Goal: Information Seeking & Learning: Learn about a topic

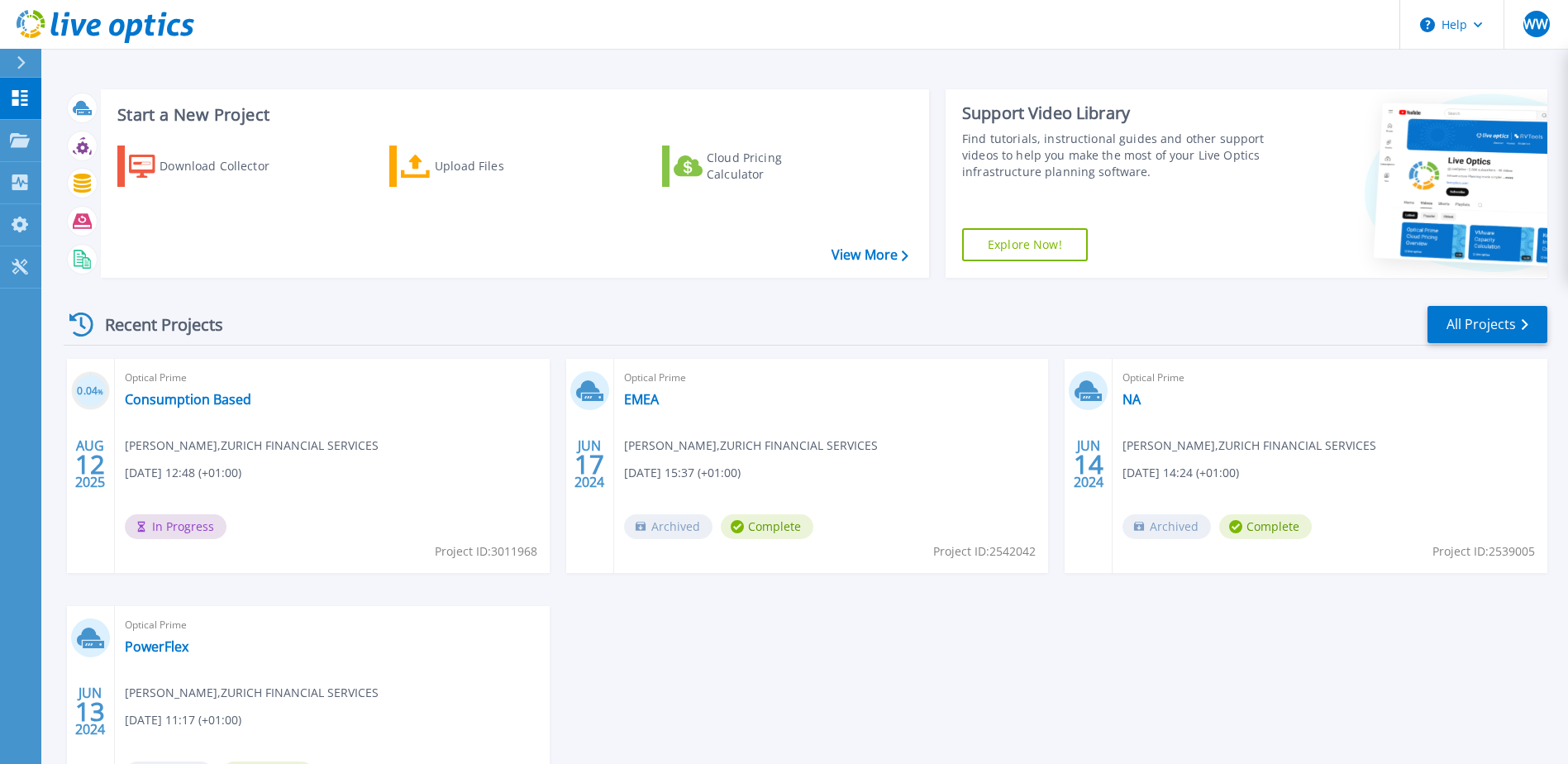
click at [1056, 636] on div "0.04 % AUG 12 2025 Optical Prime Consumption Based Wade Williamson , ZURICH FIN…" at bounding box center [798, 606] width 1497 height 495
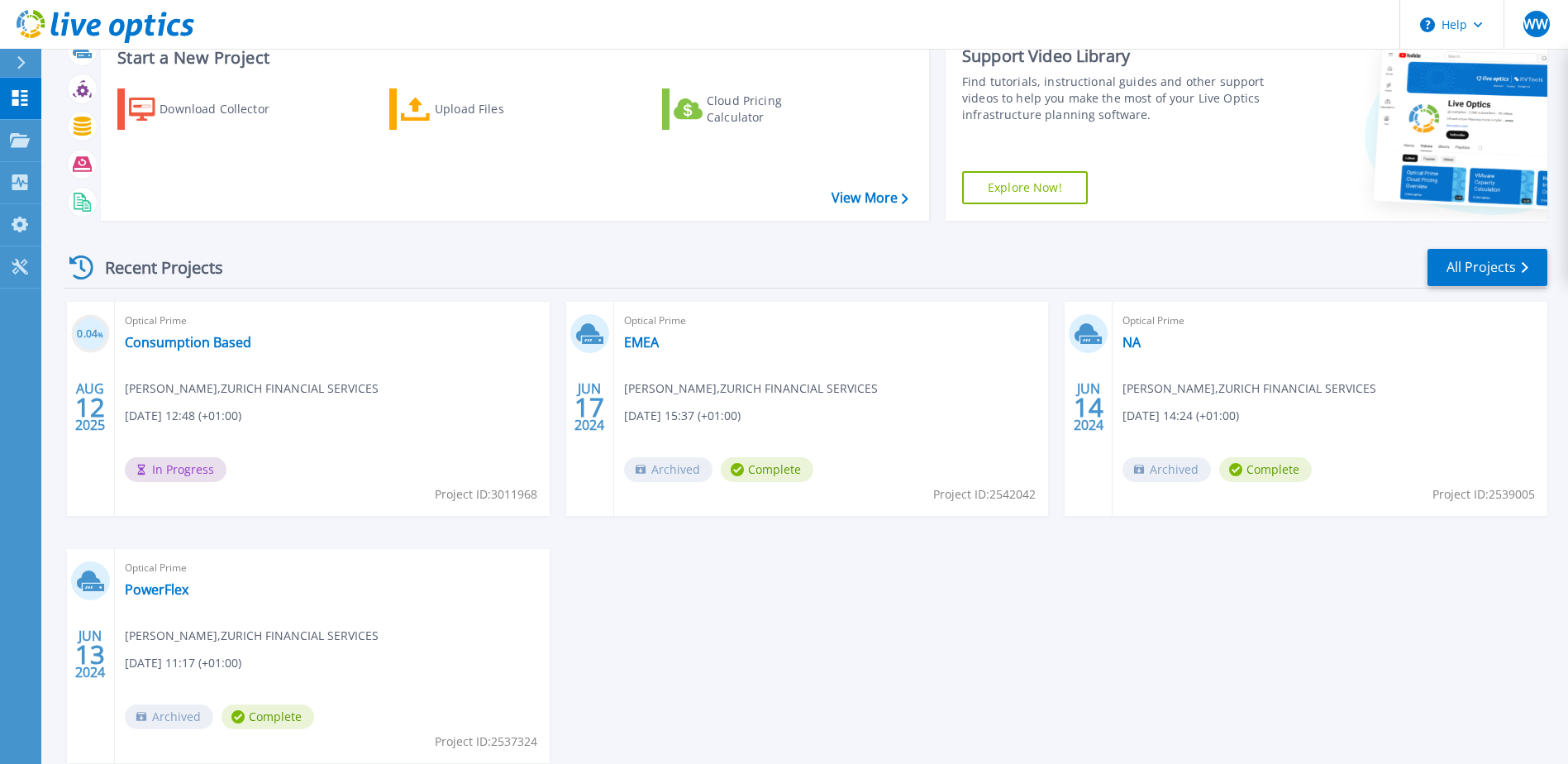
scroll to position [56, 0]
click at [203, 342] on link "Consumption Based" at bounding box center [187, 342] width 127 height 16
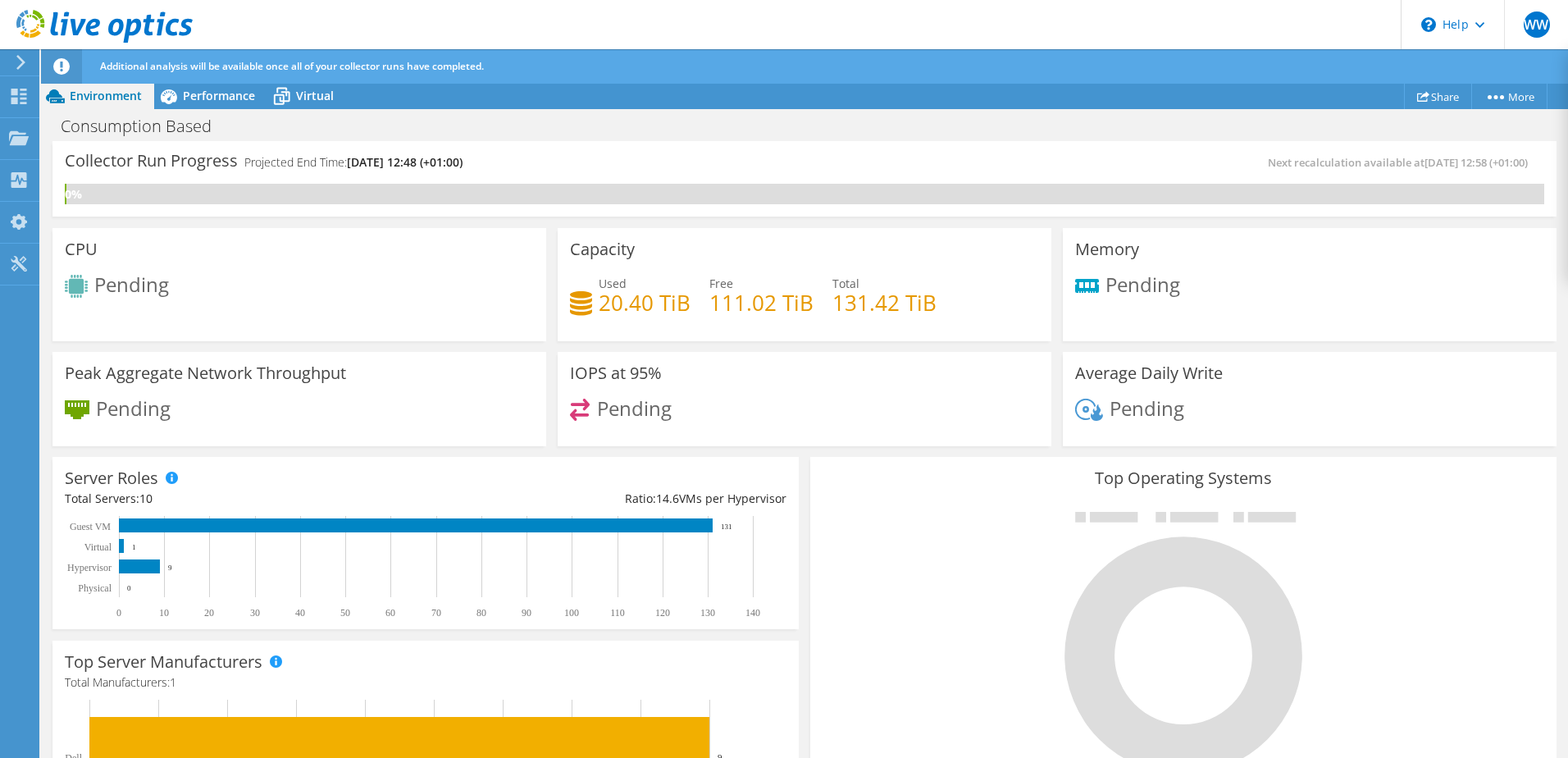
click at [391, 243] on div "CPU Pending" at bounding box center [299, 285] width 494 height 113
click at [200, 96] on span "Performance" at bounding box center [219, 96] width 72 height 15
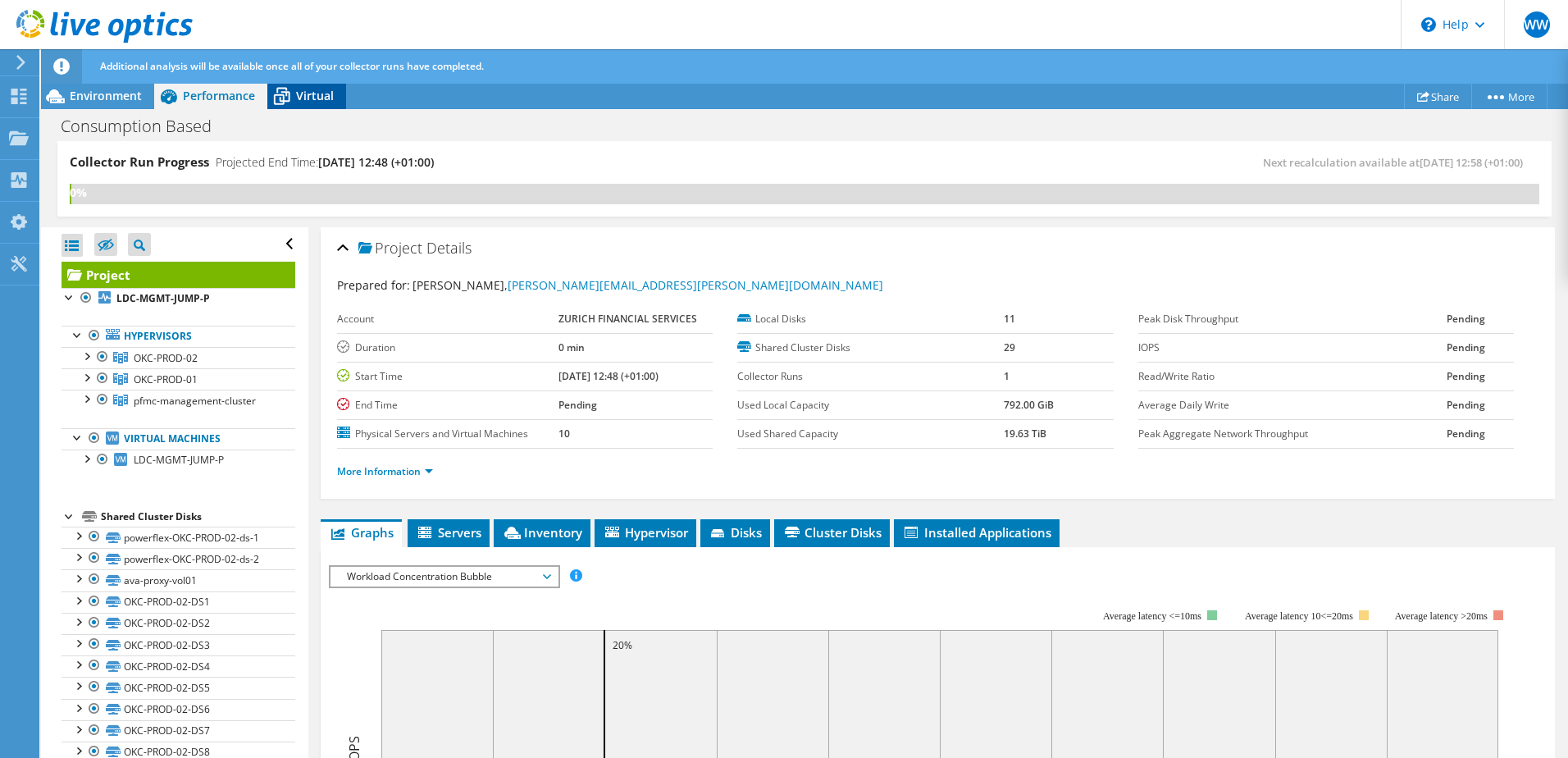
click at [302, 92] on span "Virtual" at bounding box center [314, 96] width 37 height 15
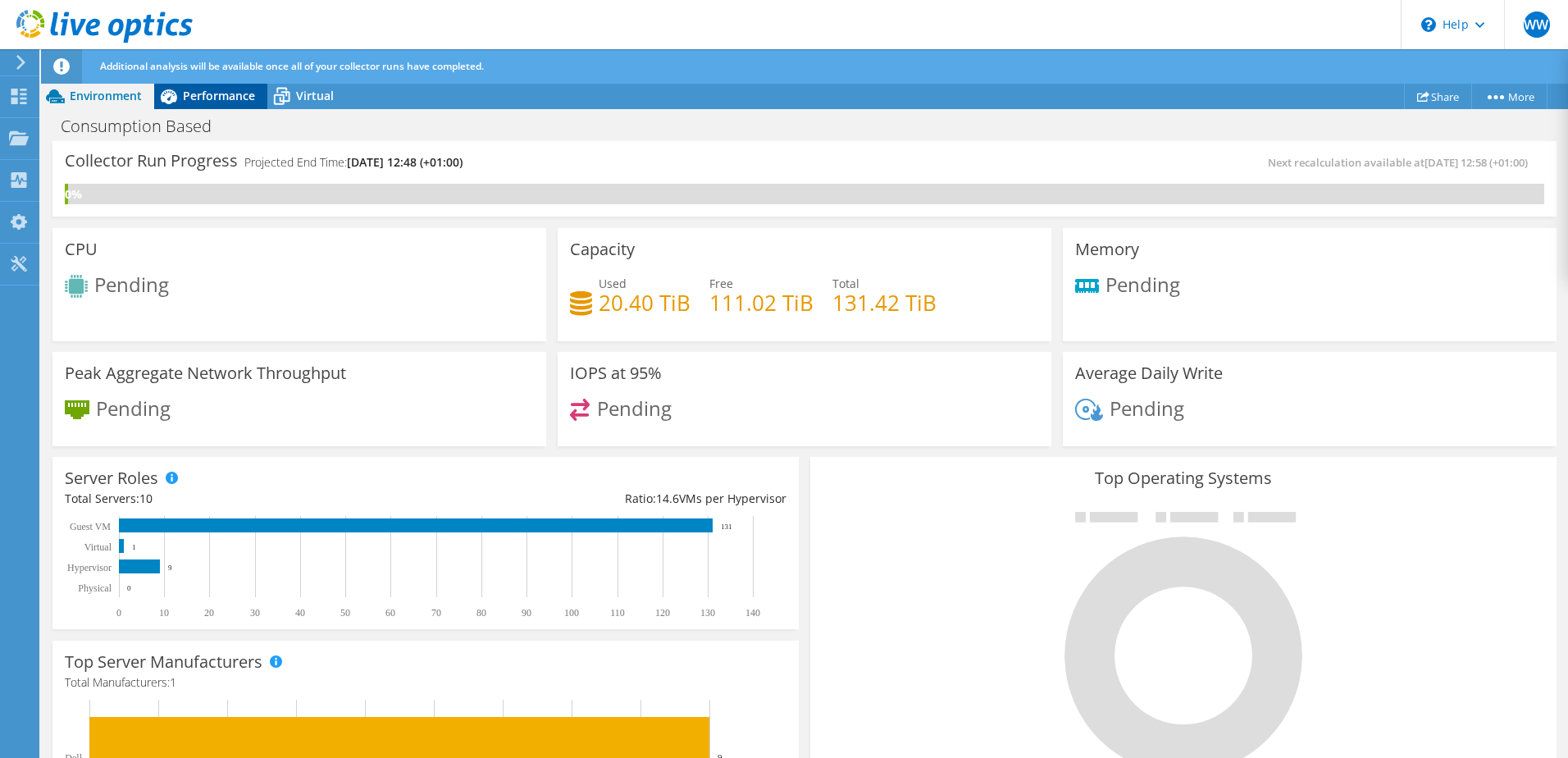
click at [206, 89] on span "Performance" at bounding box center [219, 96] width 72 height 15
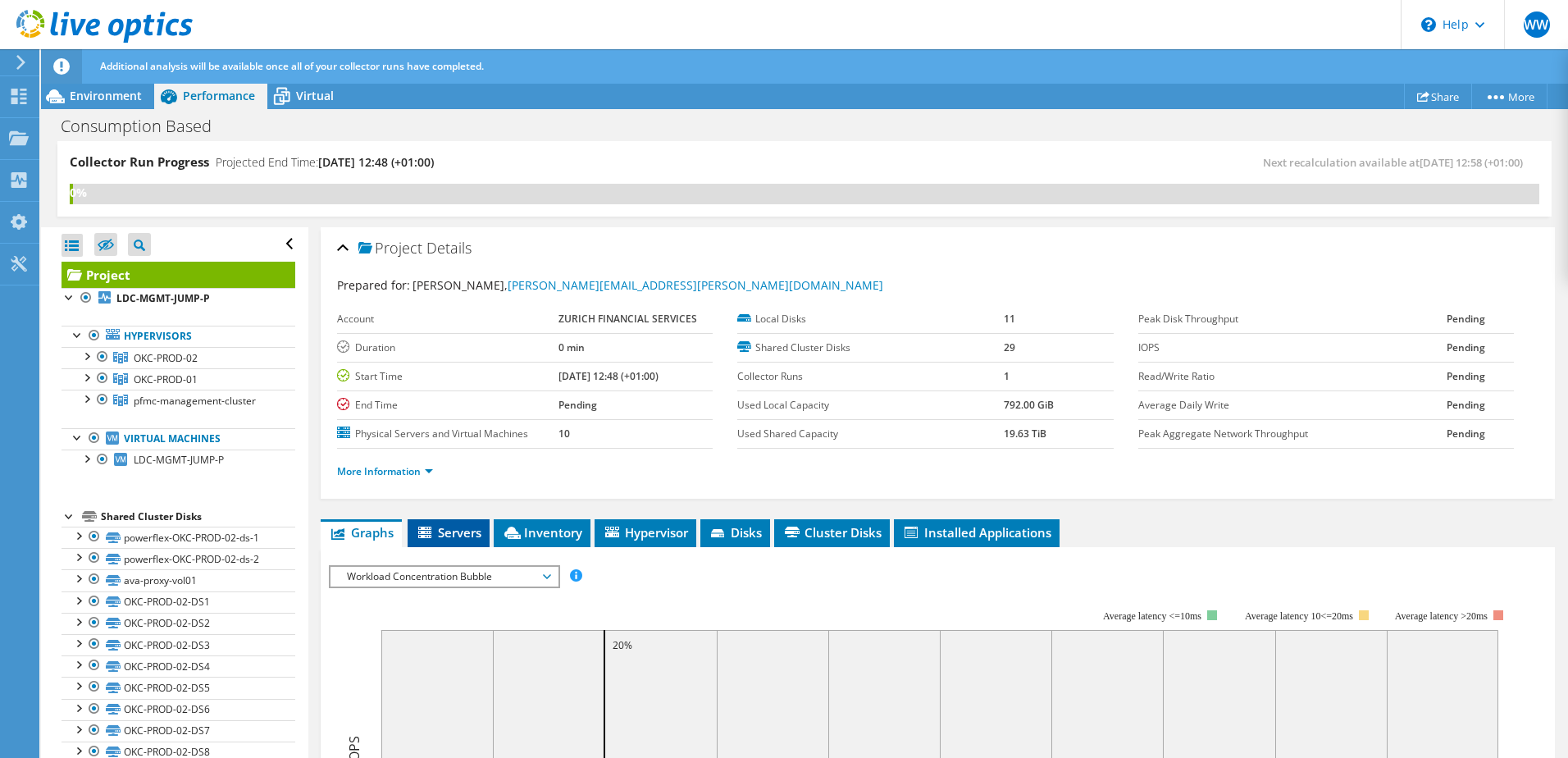
click at [457, 528] on span "Servers" at bounding box center [449, 532] width 65 height 16
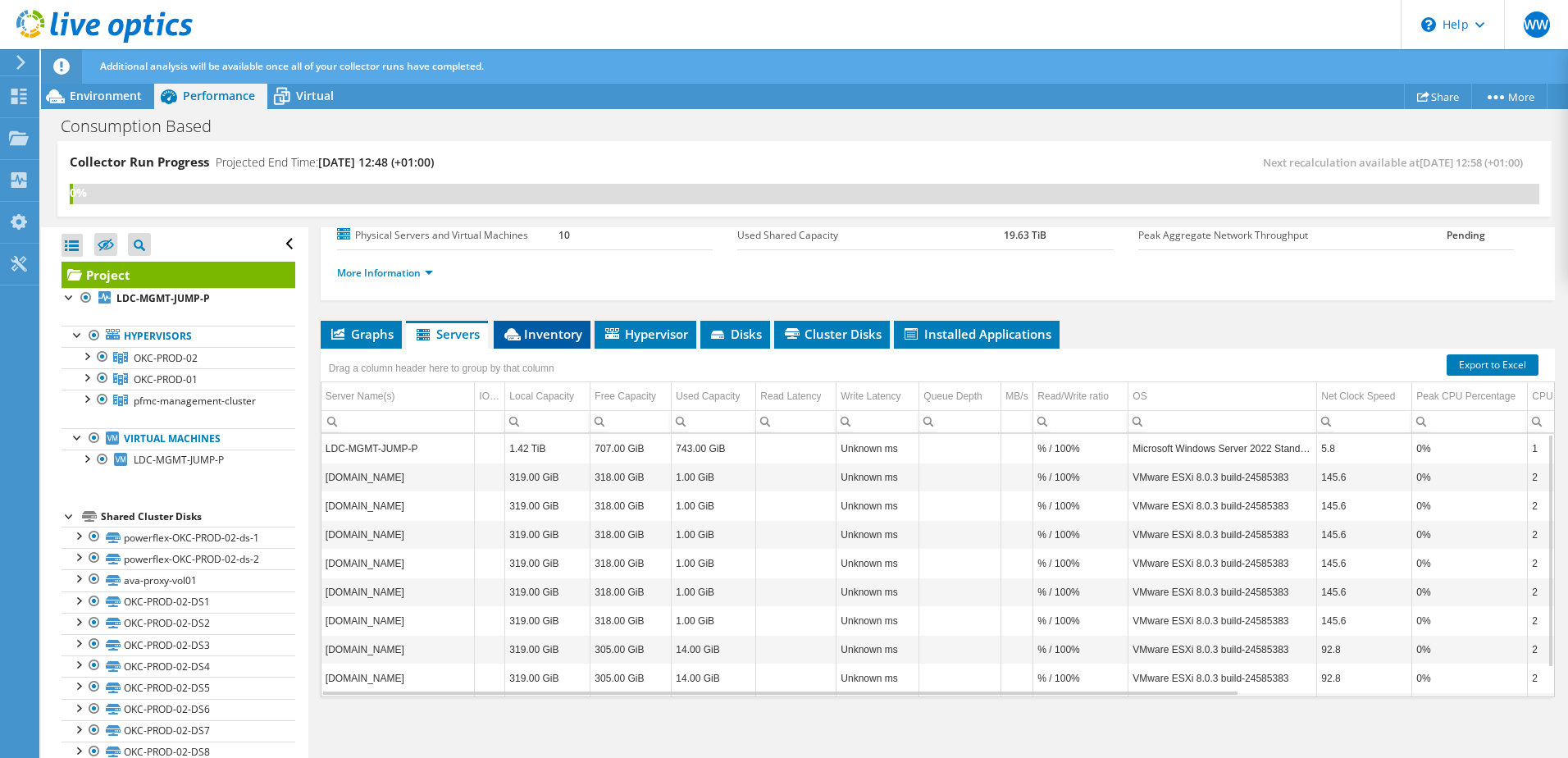
click at [547, 331] on span "Inventory" at bounding box center [542, 333] width 81 height 16
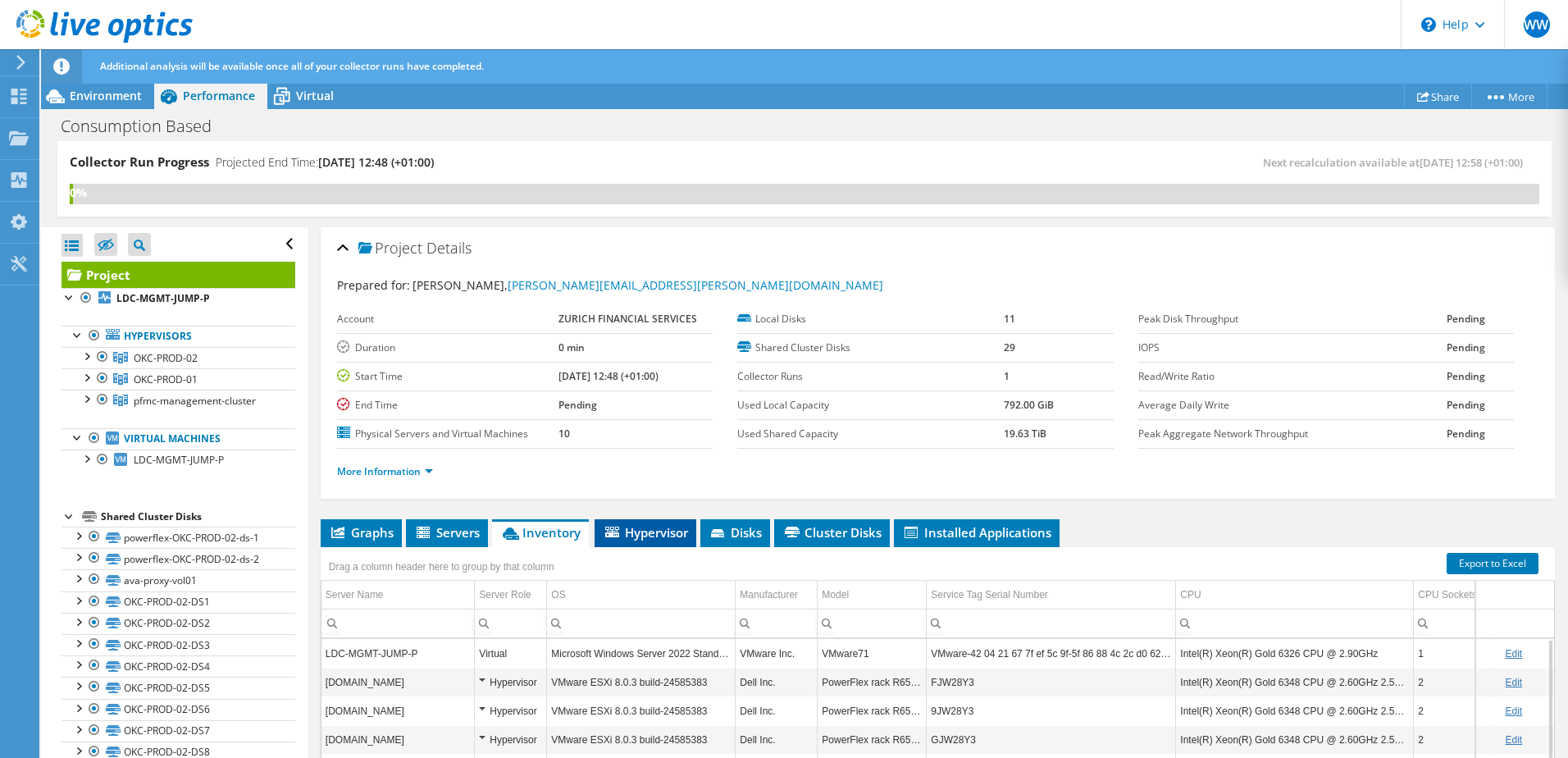
click at [644, 537] on span "Hypervisor" at bounding box center [645, 532] width 85 height 16
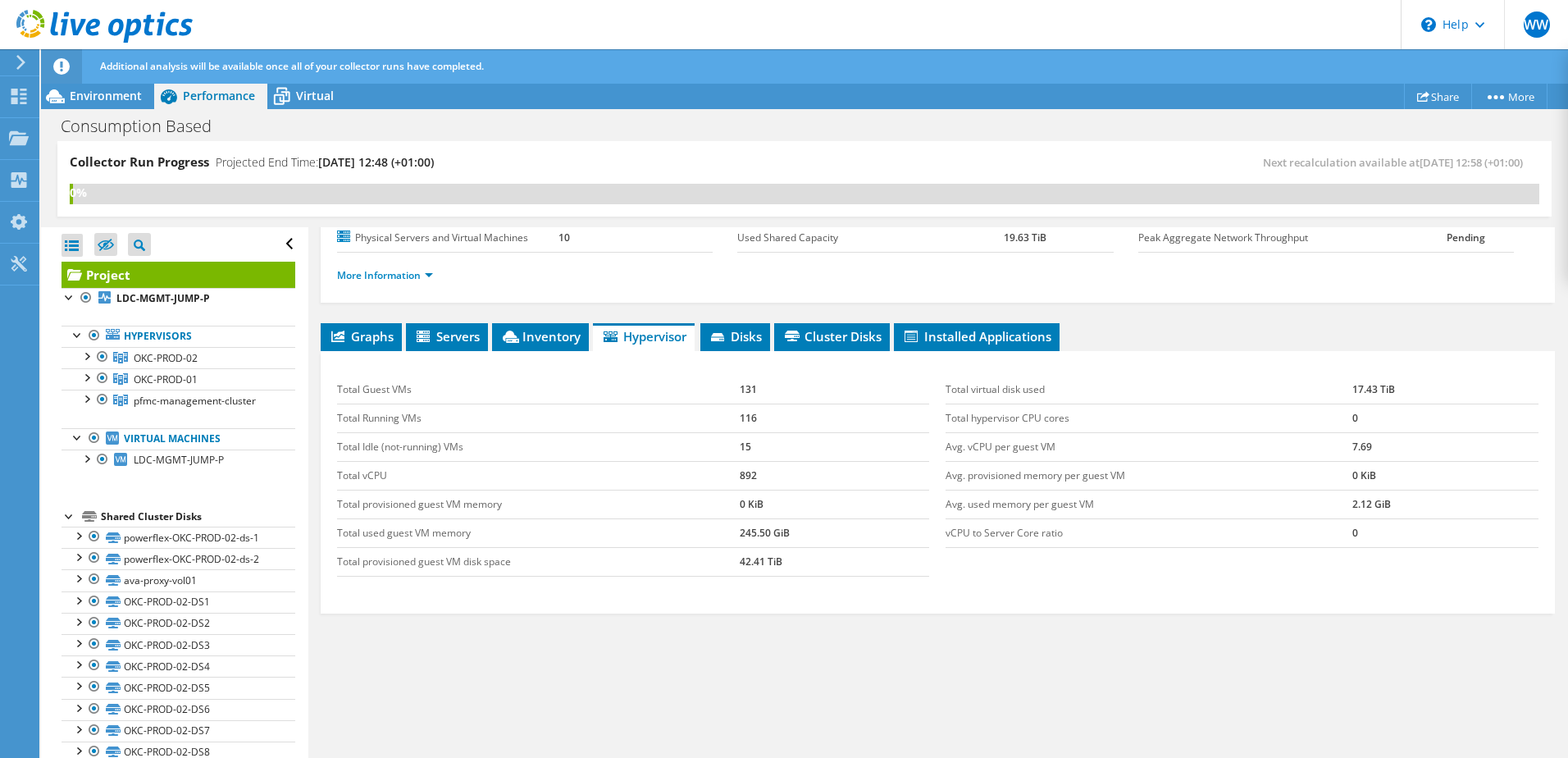
scroll to position [198, 0]
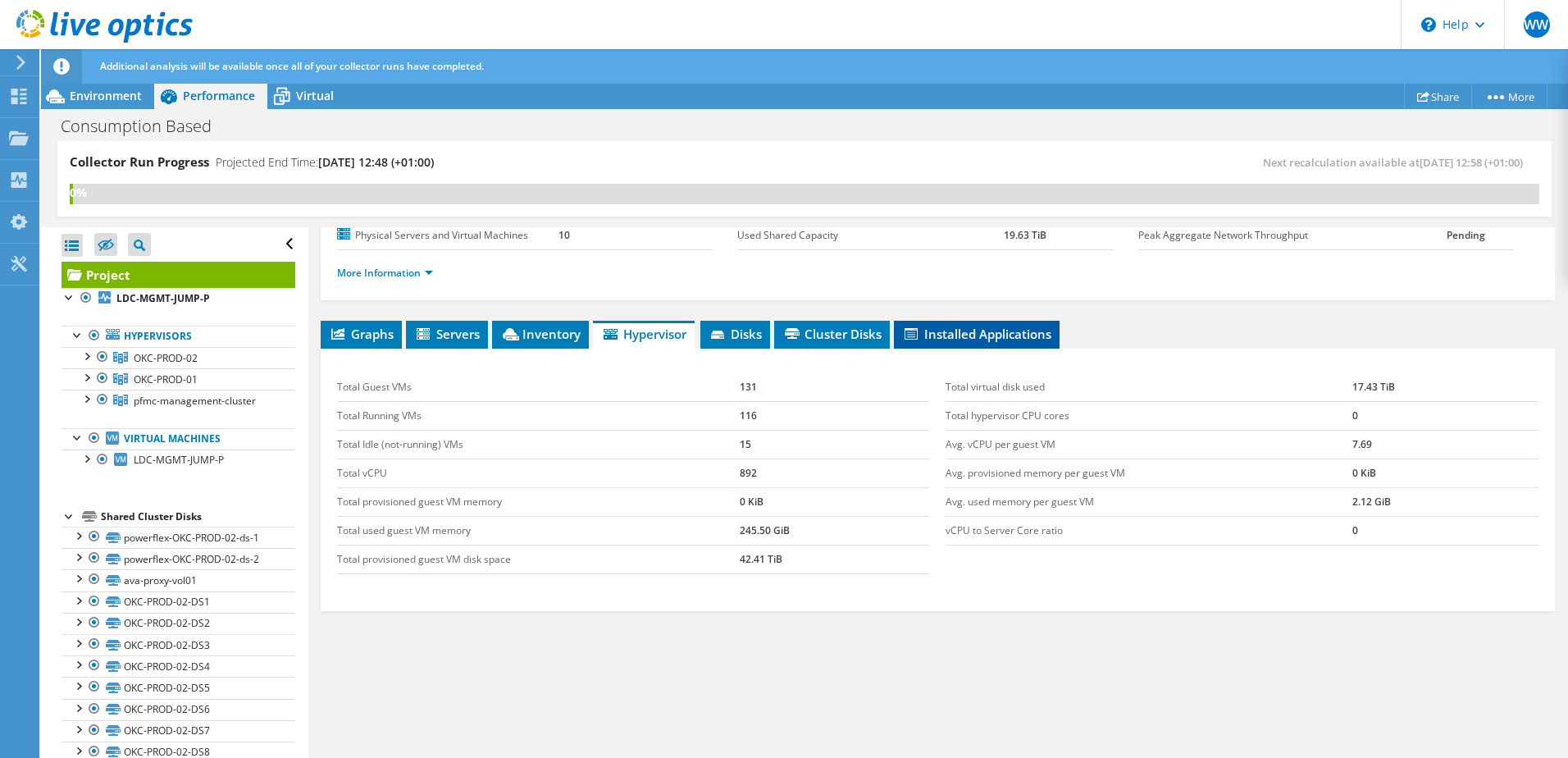
click at [978, 332] on span "Installed Applications" at bounding box center [977, 333] width 150 height 16
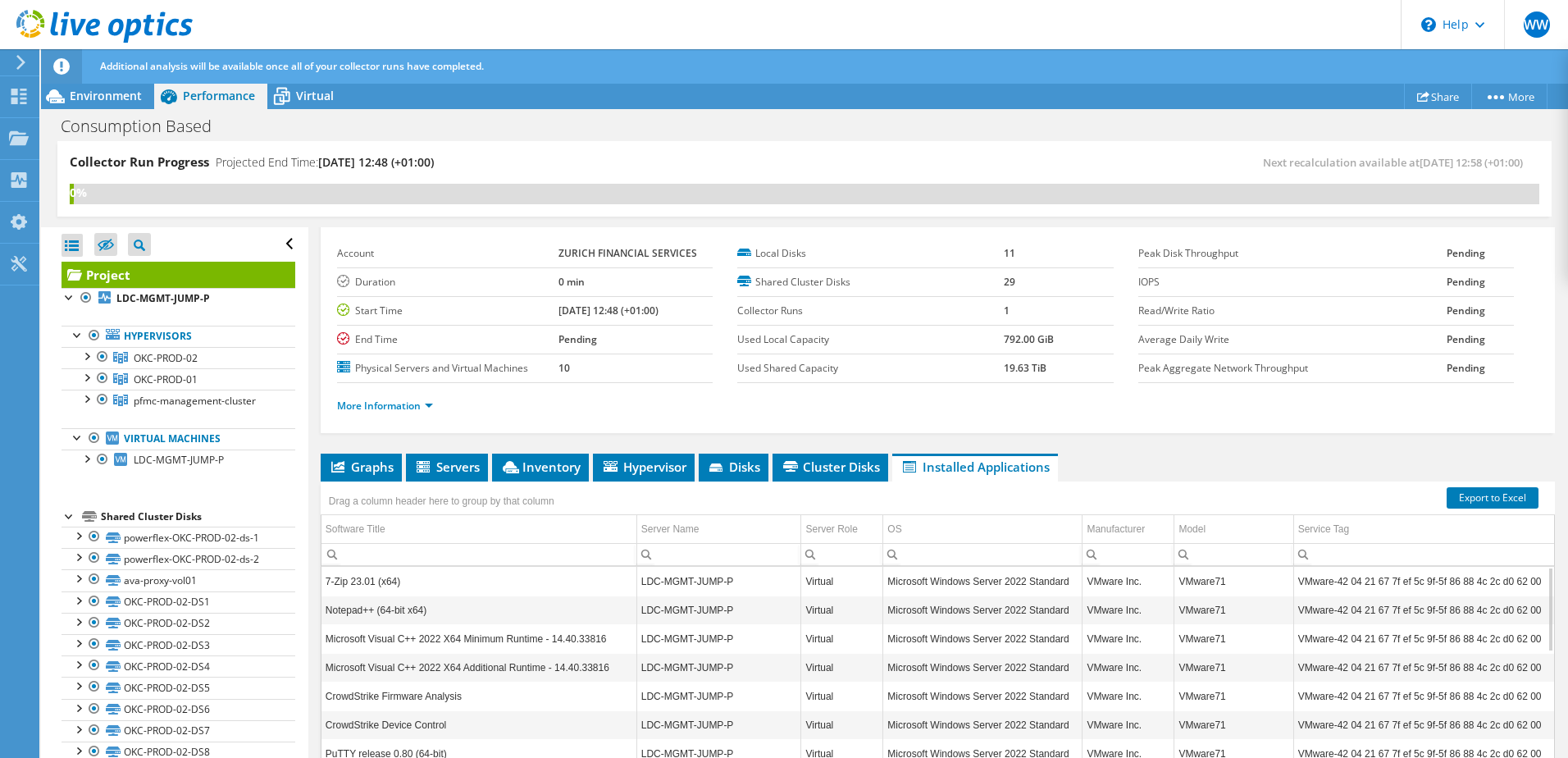
scroll to position [0, 0]
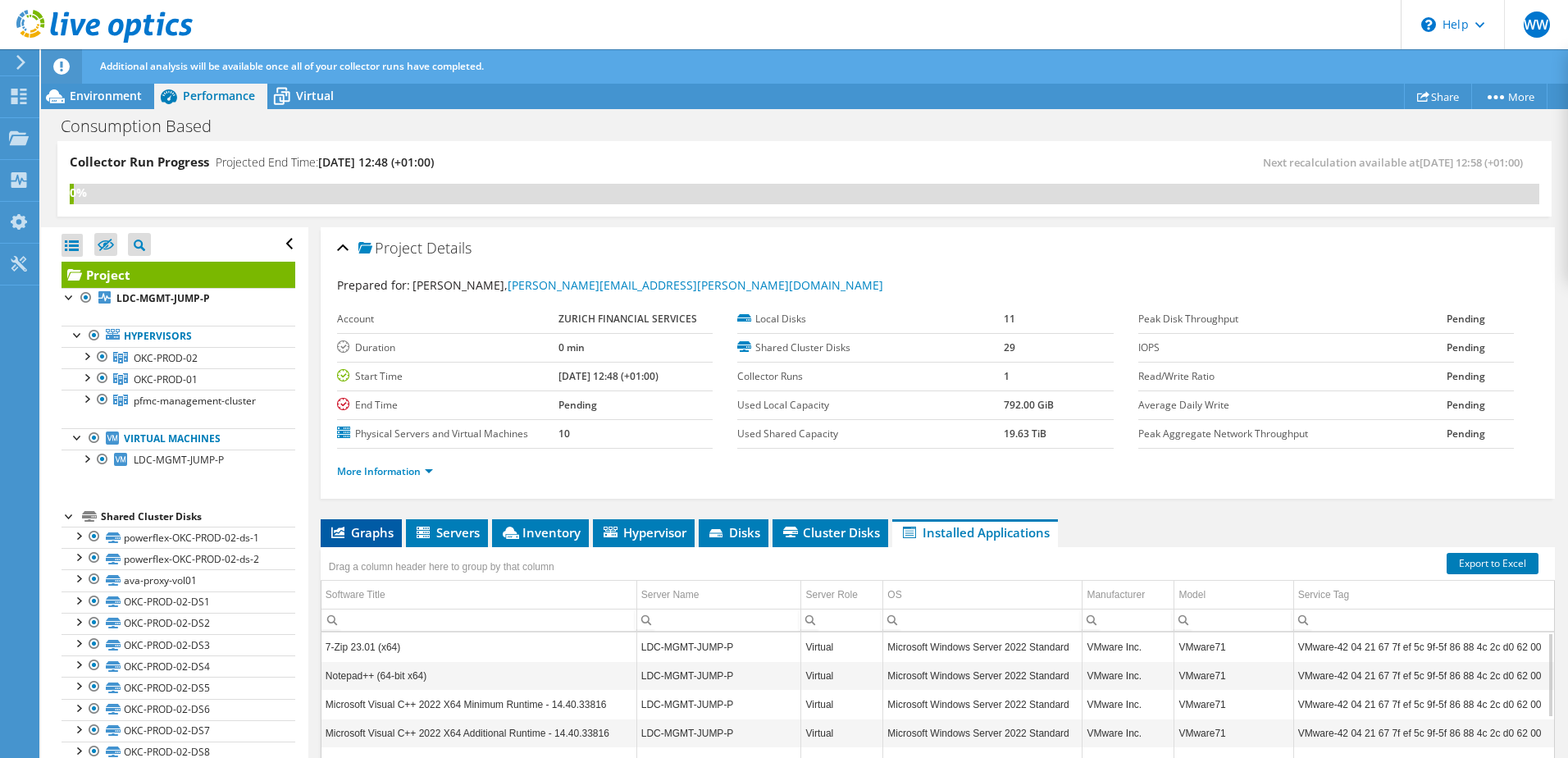
click at [365, 530] on span "Graphs" at bounding box center [361, 532] width 65 height 16
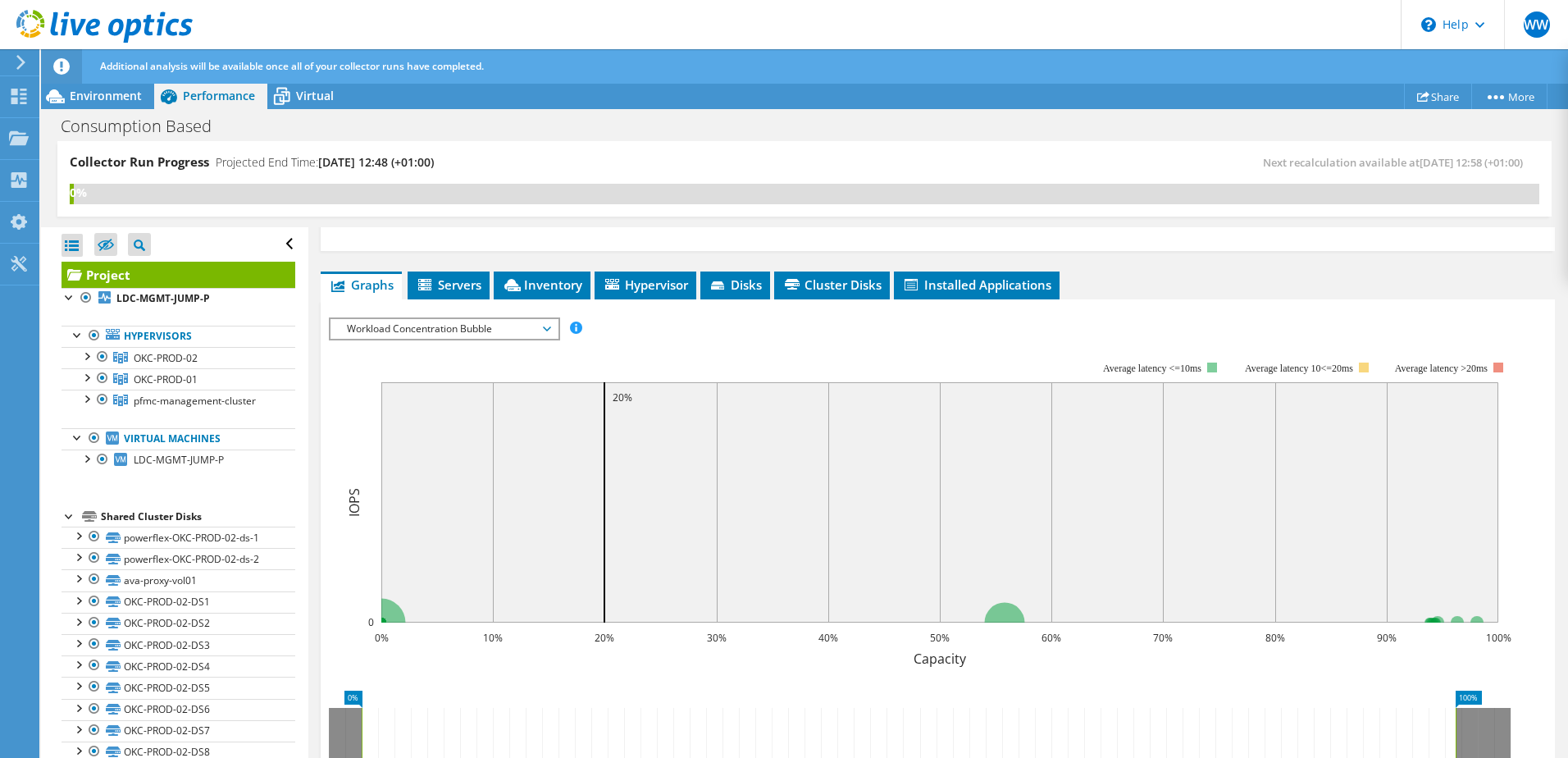
scroll to position [246, 0]
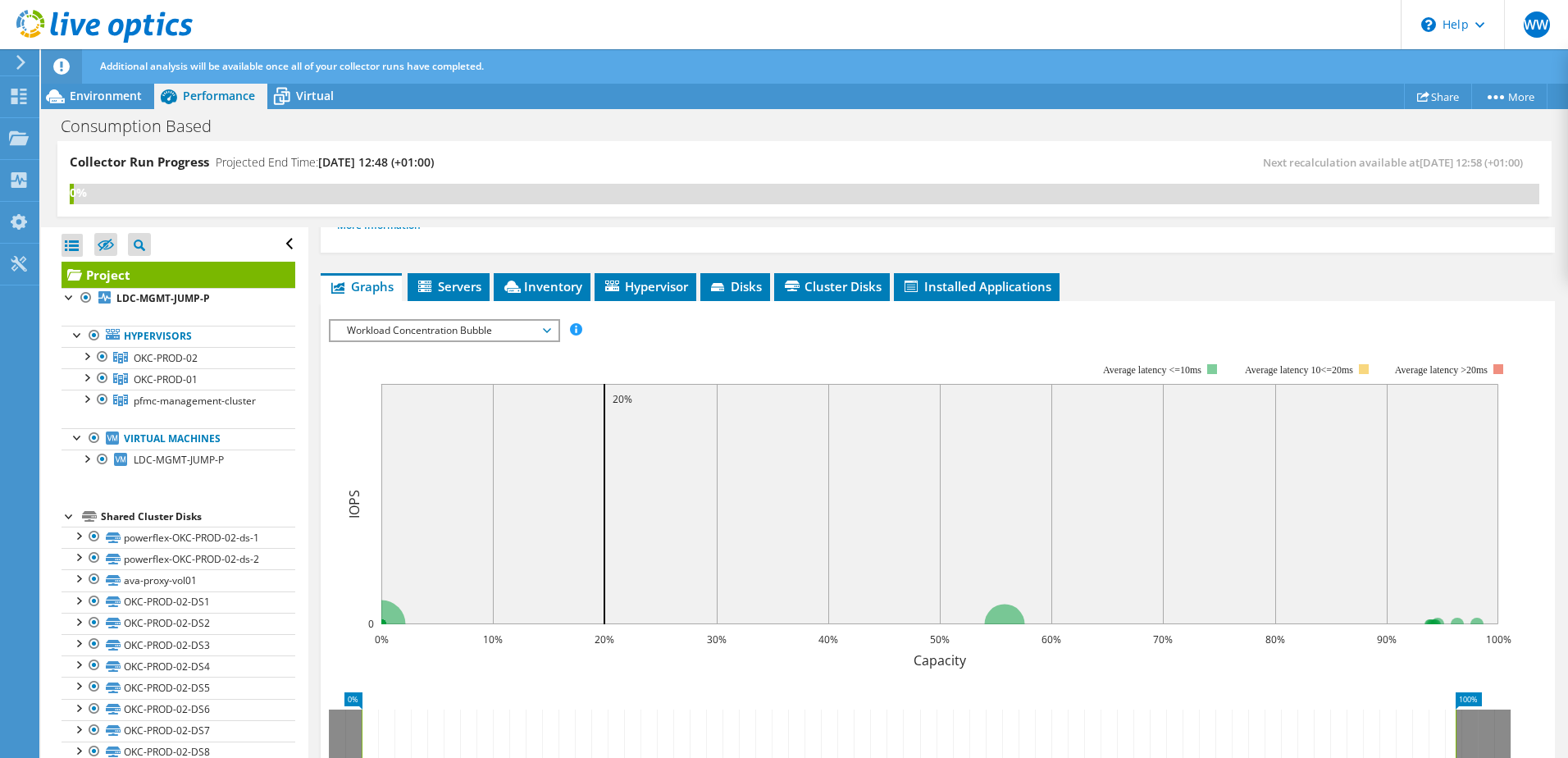
click at [396, 337] on span "Workload Concentration Bubble" at bounding box center [444, 331] width 211 height 20
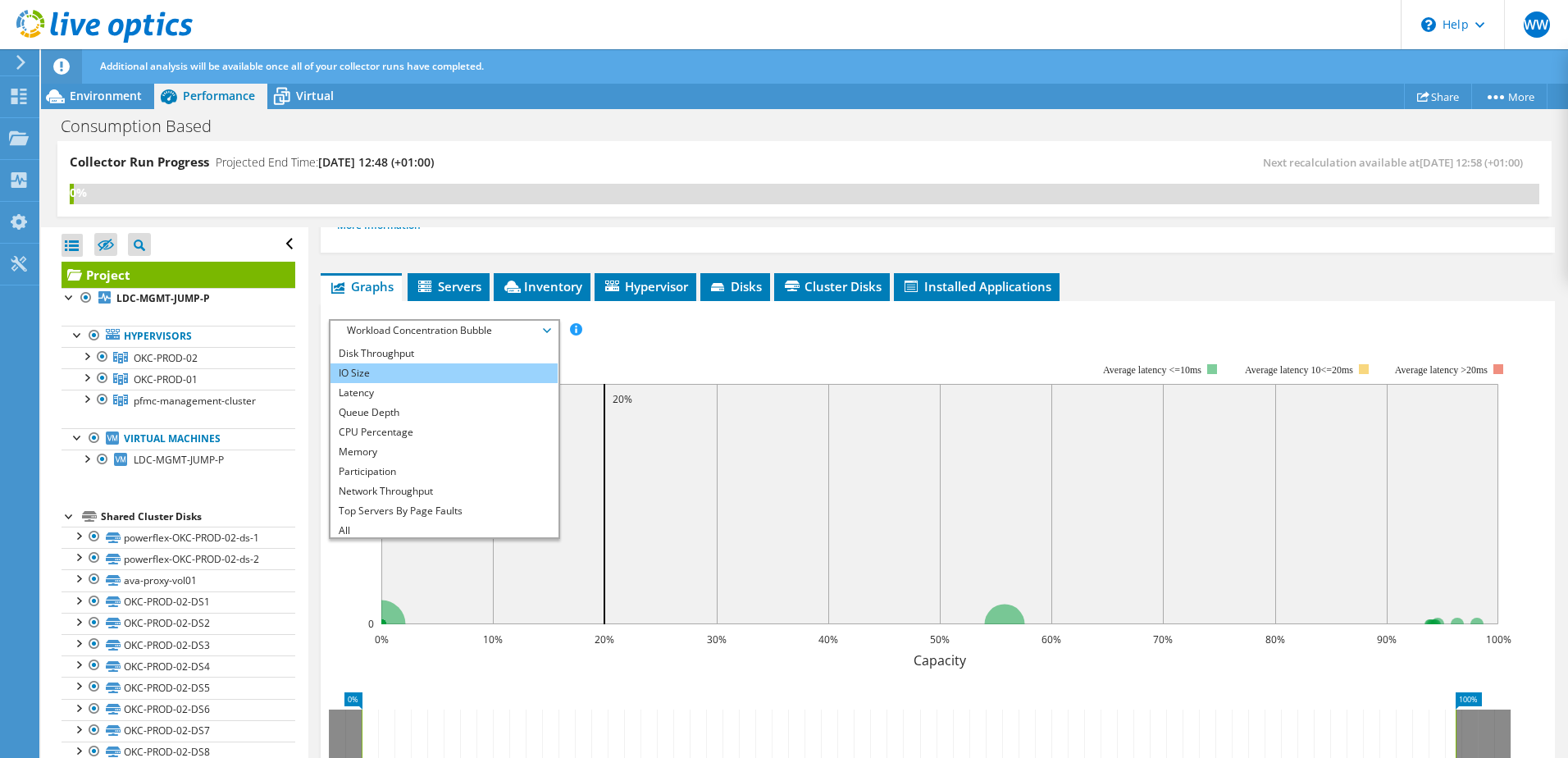
scroll to position [20, 0]
click at [726, 345] on rect at bounding box center [920, 505] width 1183 height 328
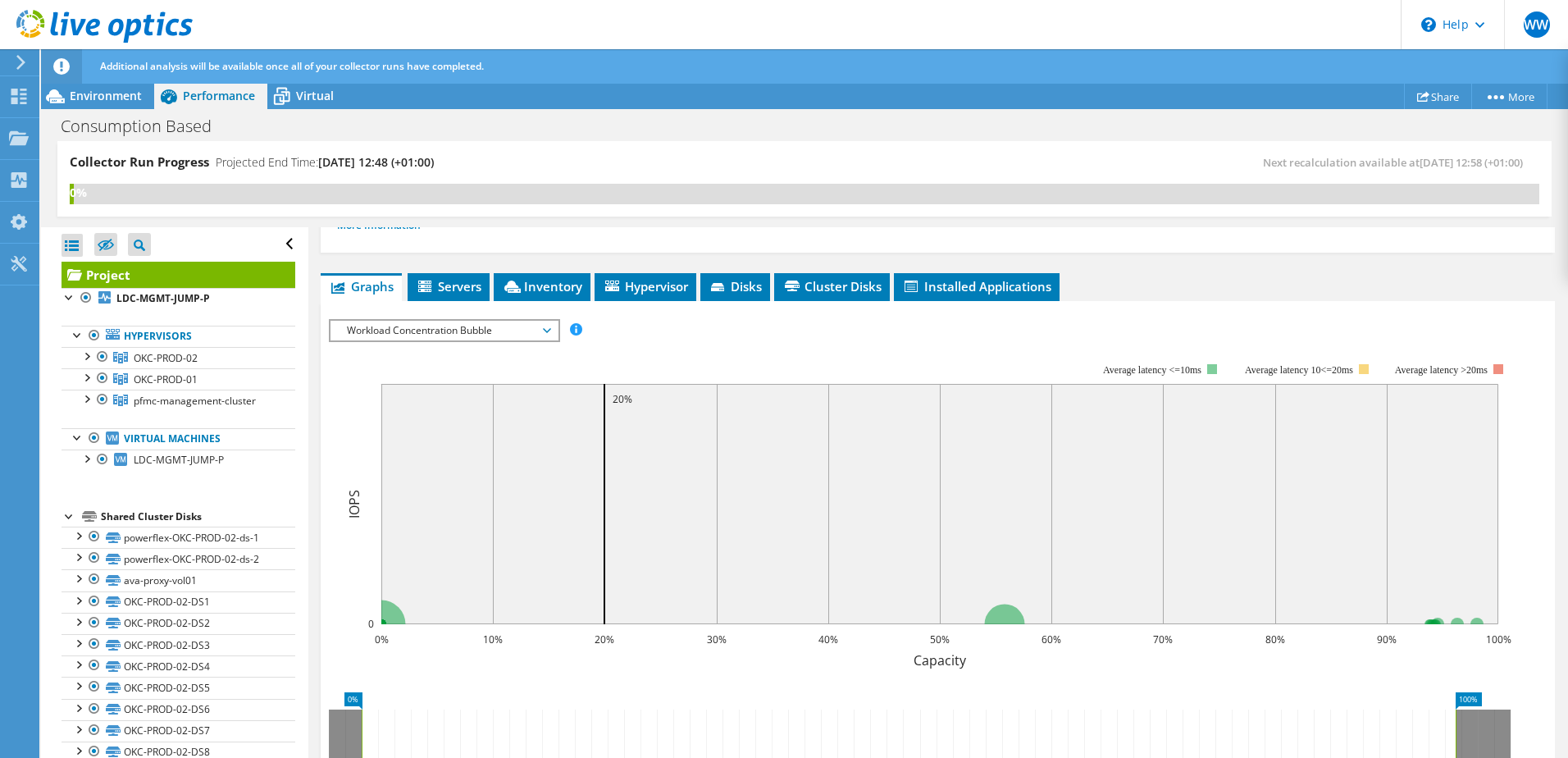
click at [12, 66] on div at bounding box center [17, 61] width 18 height 14
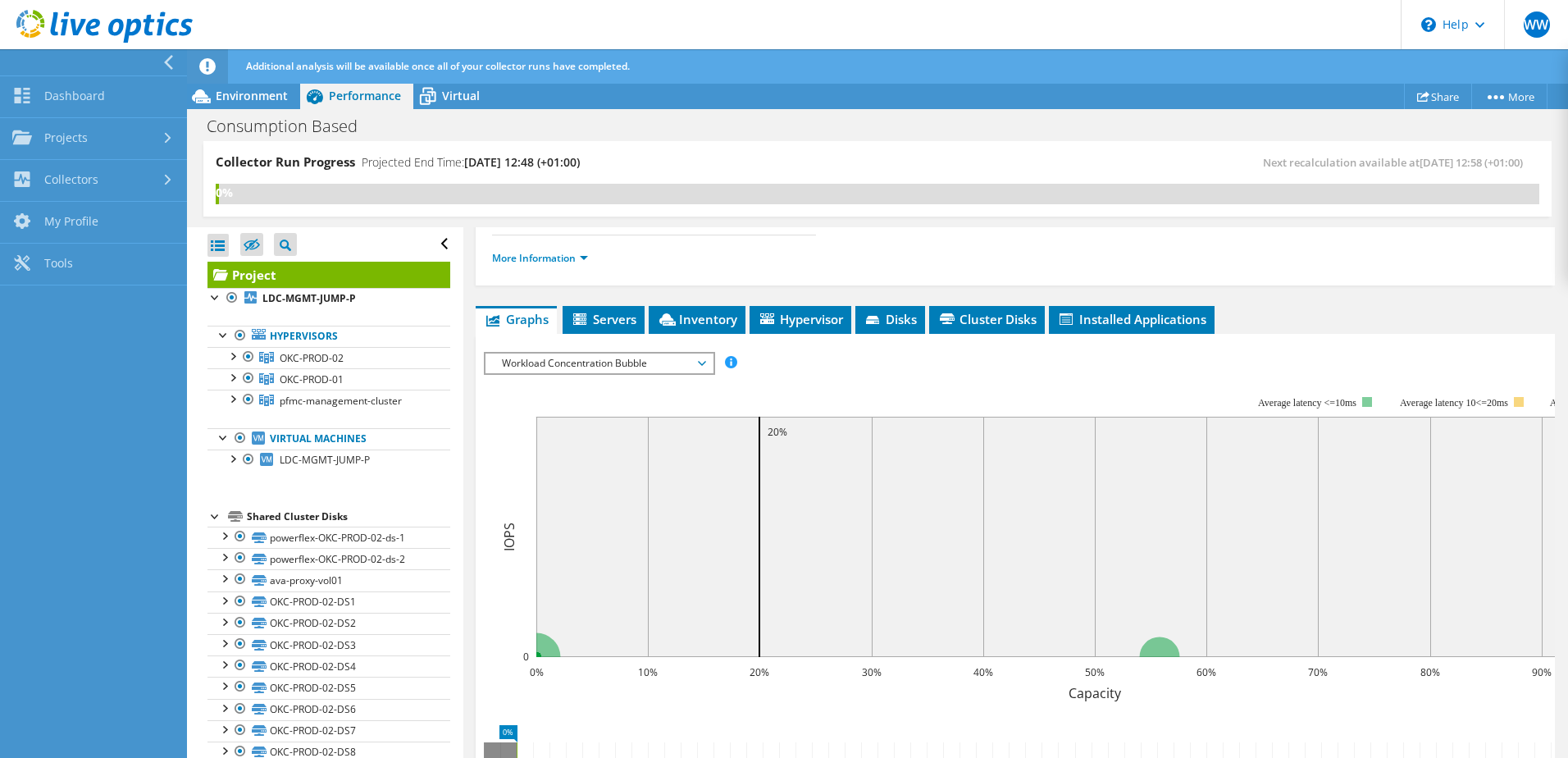
click at [815, 163] on div "Collector Run Progress Projected End Time: 08/14/2025, 12:48 (+01:00)" at bounding box center [546, 169] width 661 height 31
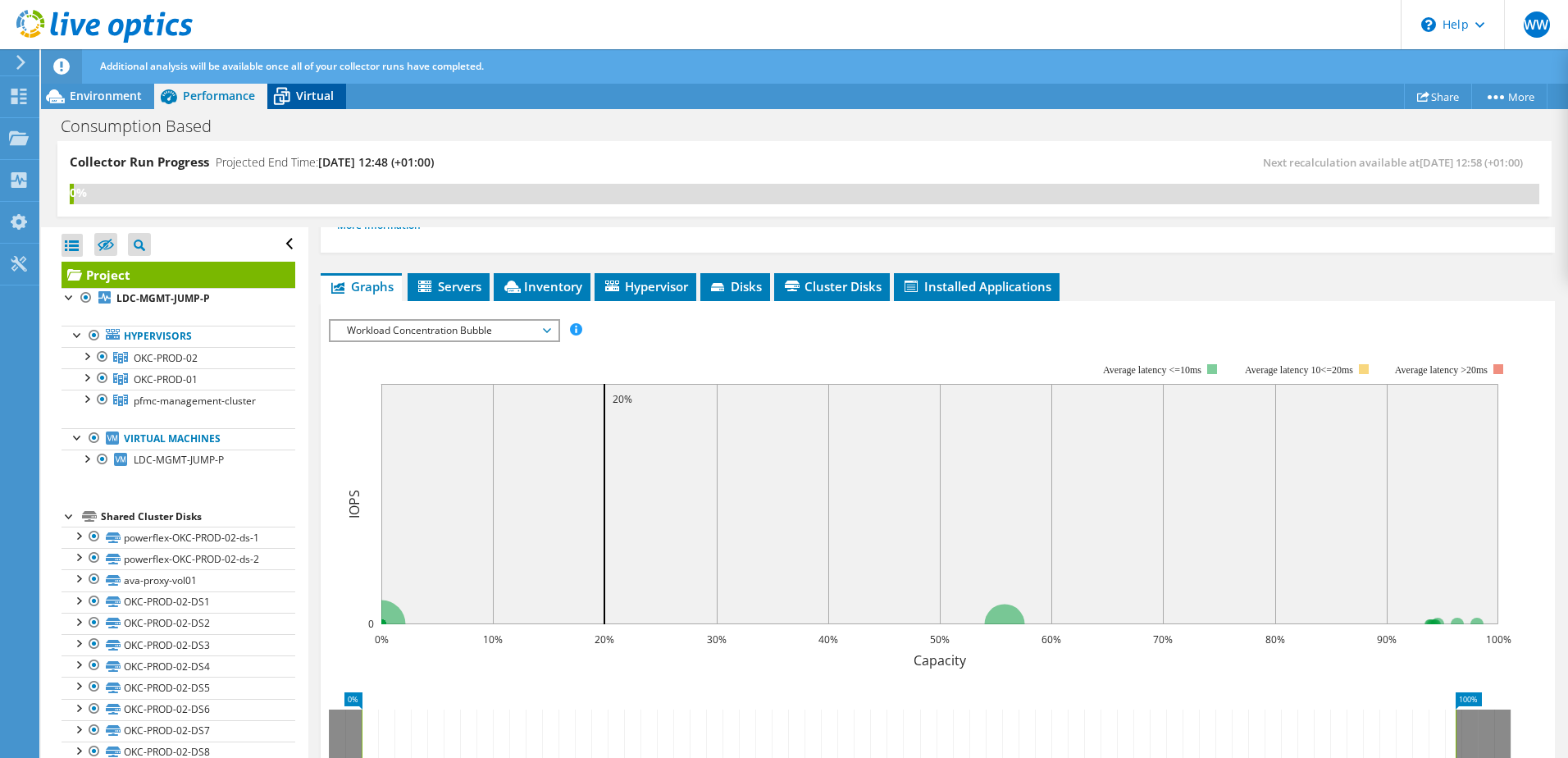
click at [314, 90] on span "Virtual" at bounding box center [314, 96] width 37 height 15
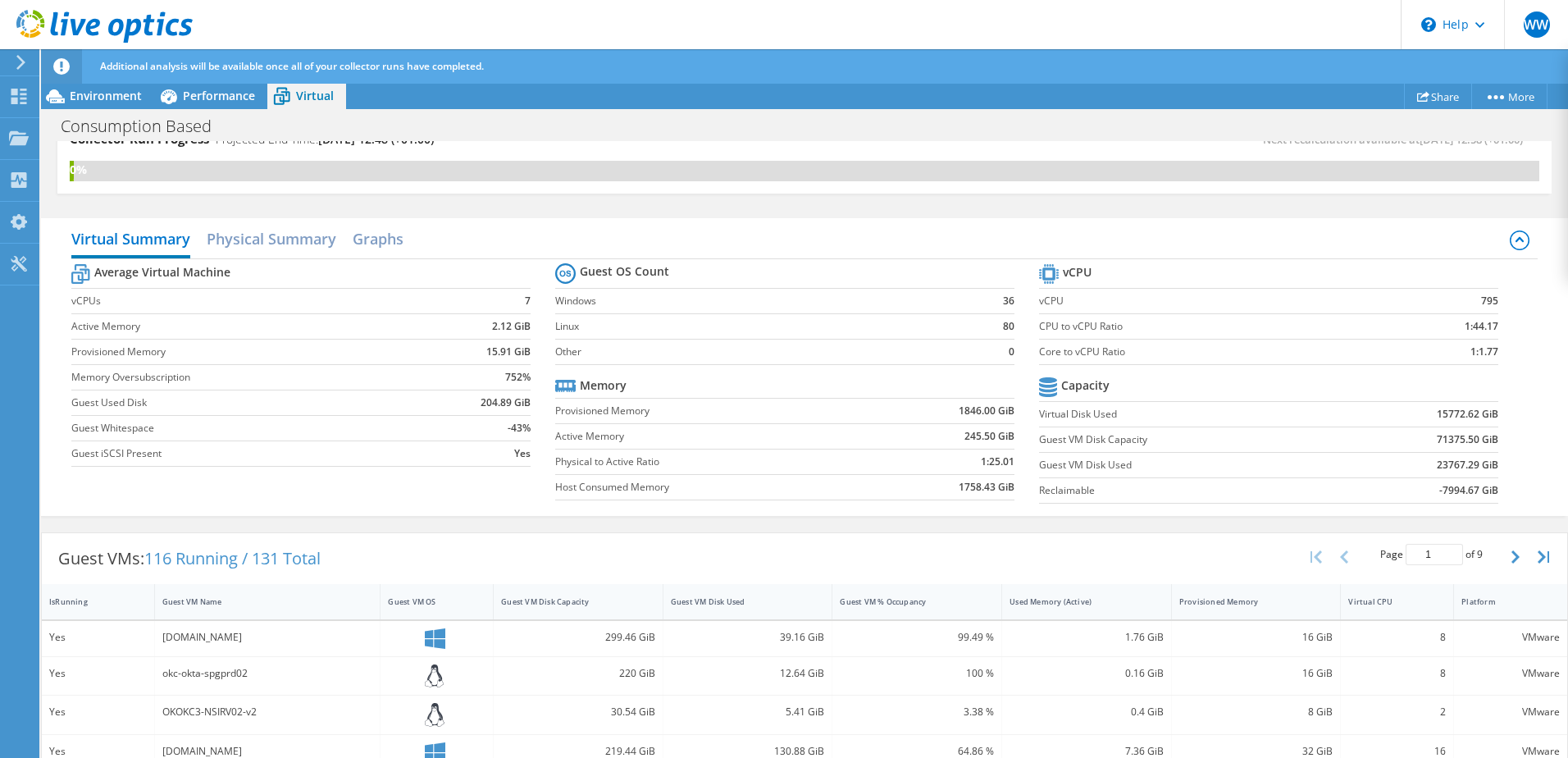
scroll to position [0, 0]
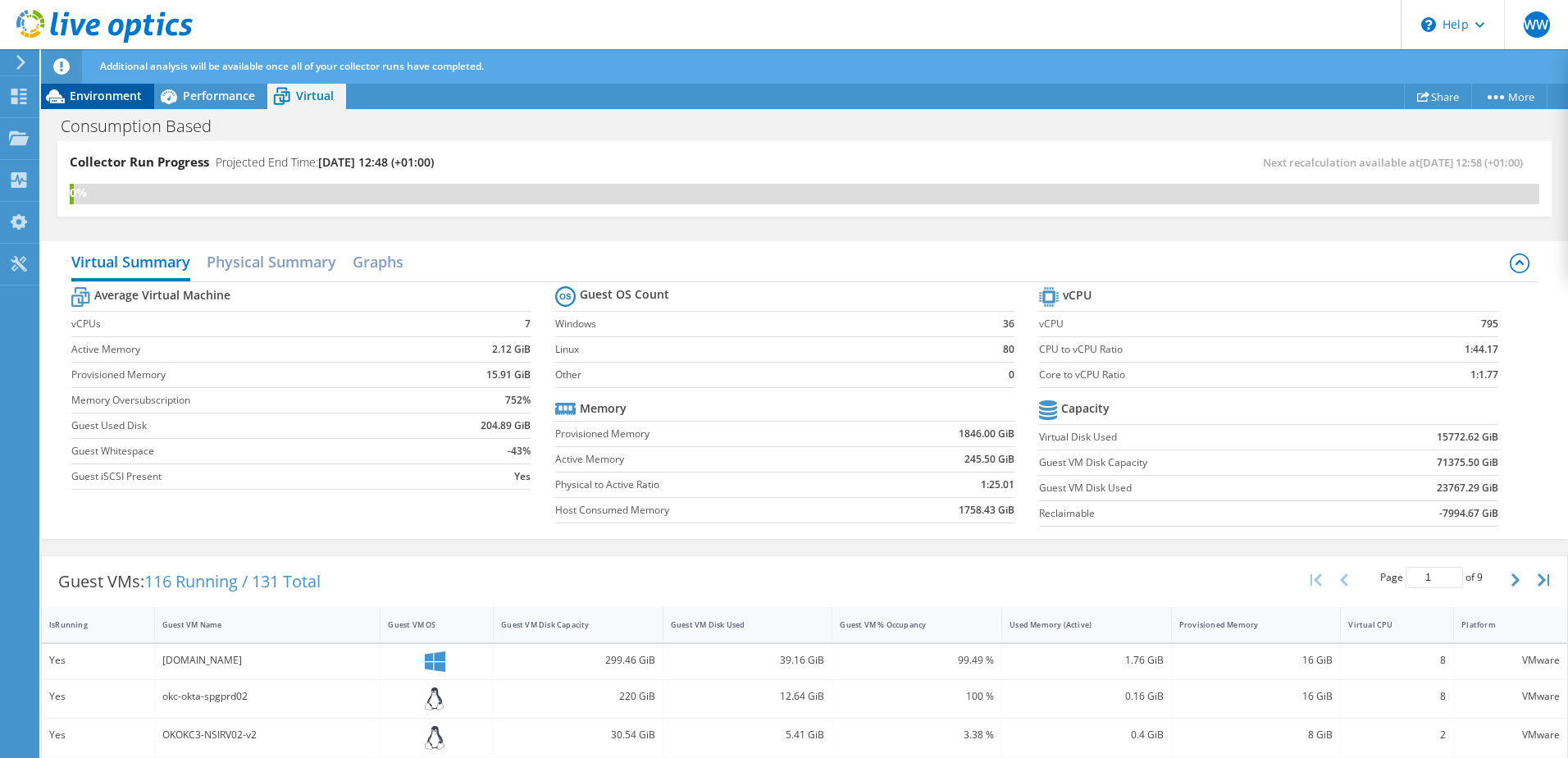
click at [82, 91] on span "Environment" at bounding box center [105, 96] width 72 height 15
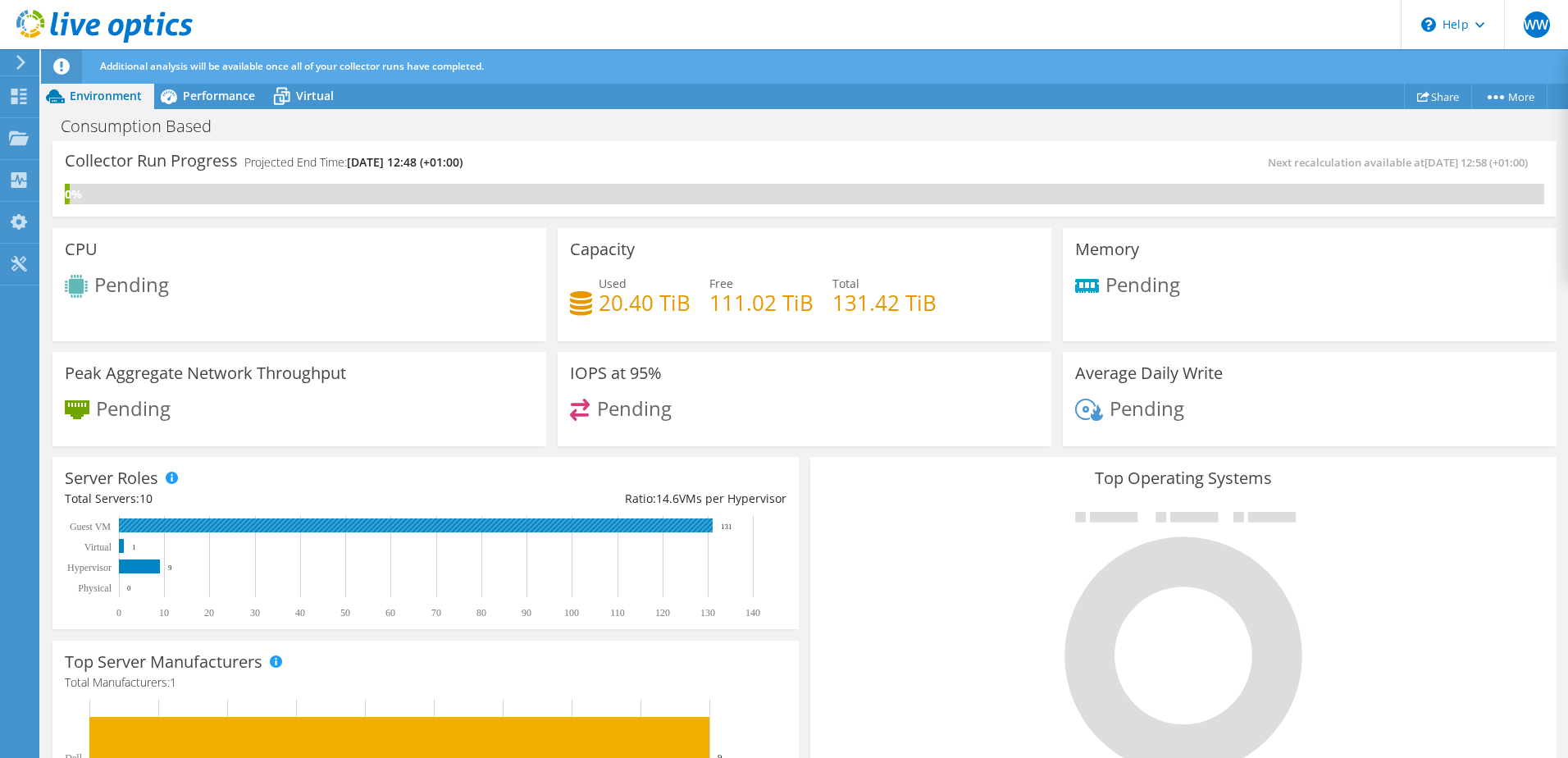
click at [141, 522] on rect at bounding box center [415, 525] width 593 height 14
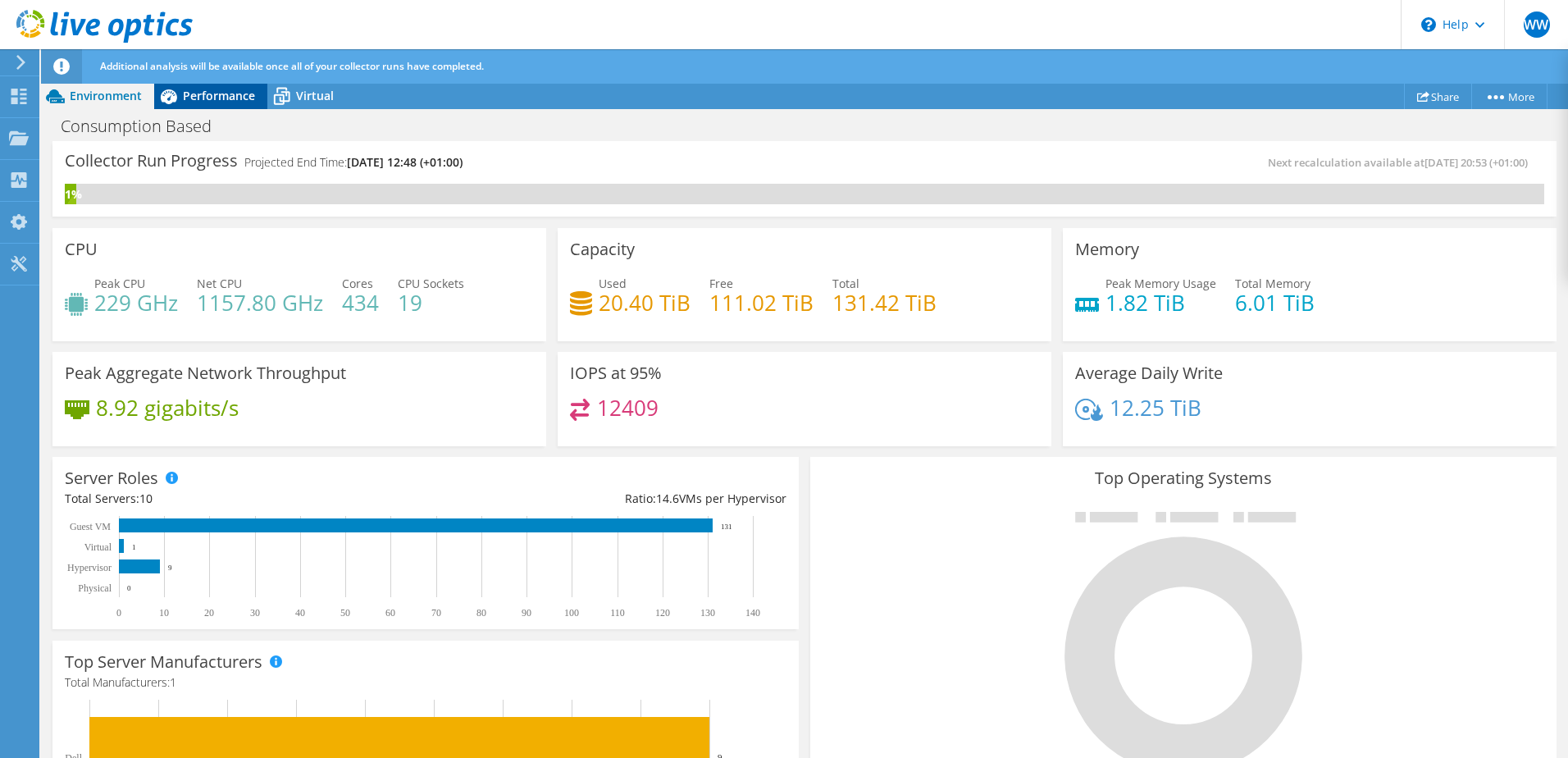
click at [226, 102] on span "Performance" at bounding box center [219, 96] width 72 height 15
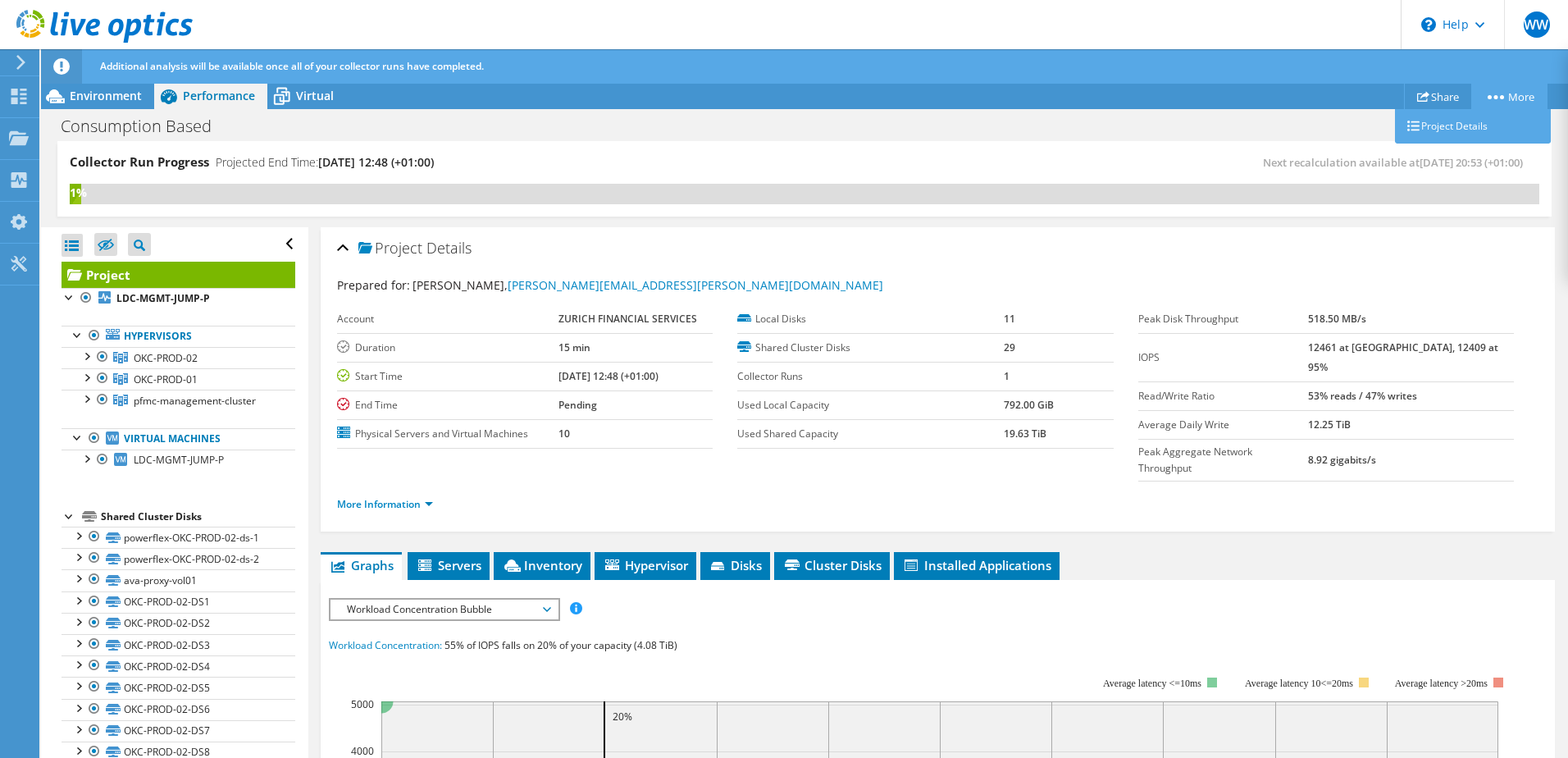
click at [1487, 94] on link "More" at bounding box center [1510, 96] width 77 height 26
click at [1061, 124] on div "Consumption Based Print" at bounding box center [804, 126] width 1527 height 31
click at [402, 495] on li "More Information" at bounding box center [390, 504] width 105 height 18
drag, startPoint x: 404, startPoint y: 468, endPoint x: 412, endPoint y: 468, distance: 8.0
click at [404, 496] on link "More Information" at bounding box center [385, 503] width 96 height 14
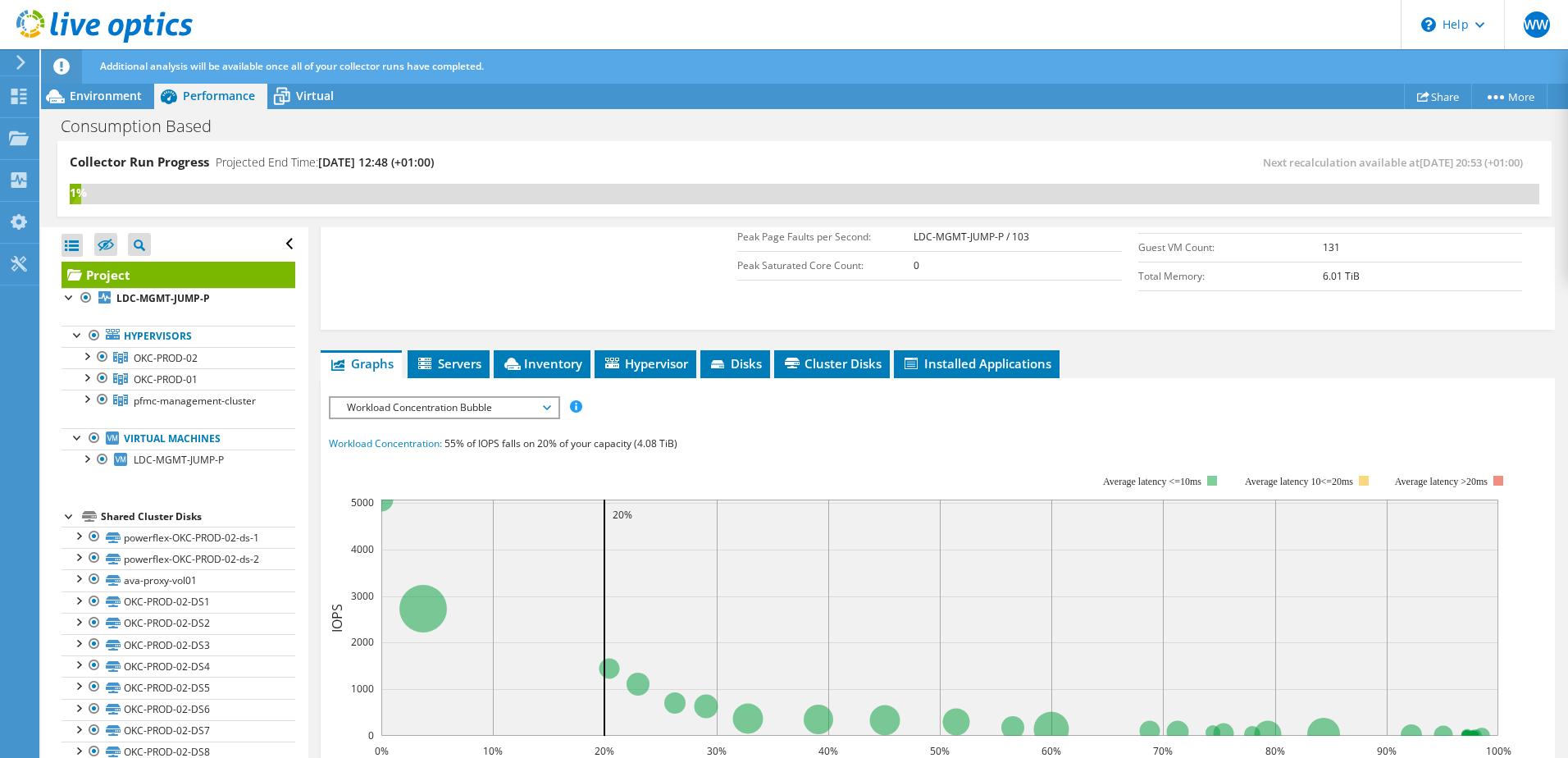
scroll to position [574, 0]
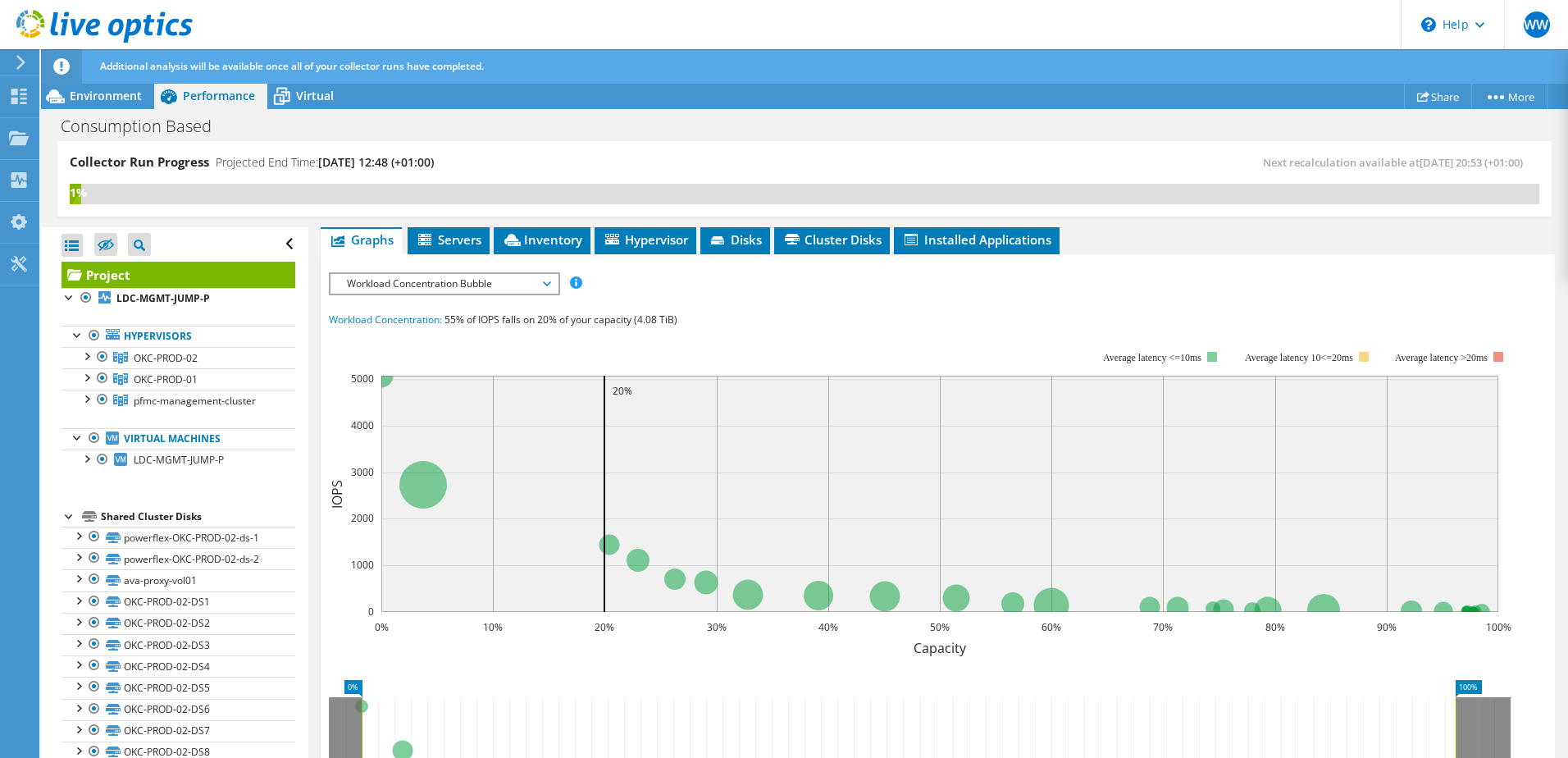
click at [500, 274] on span "Workload Concentration Bubble" at bounding box center [444, 284] width 211 height 20
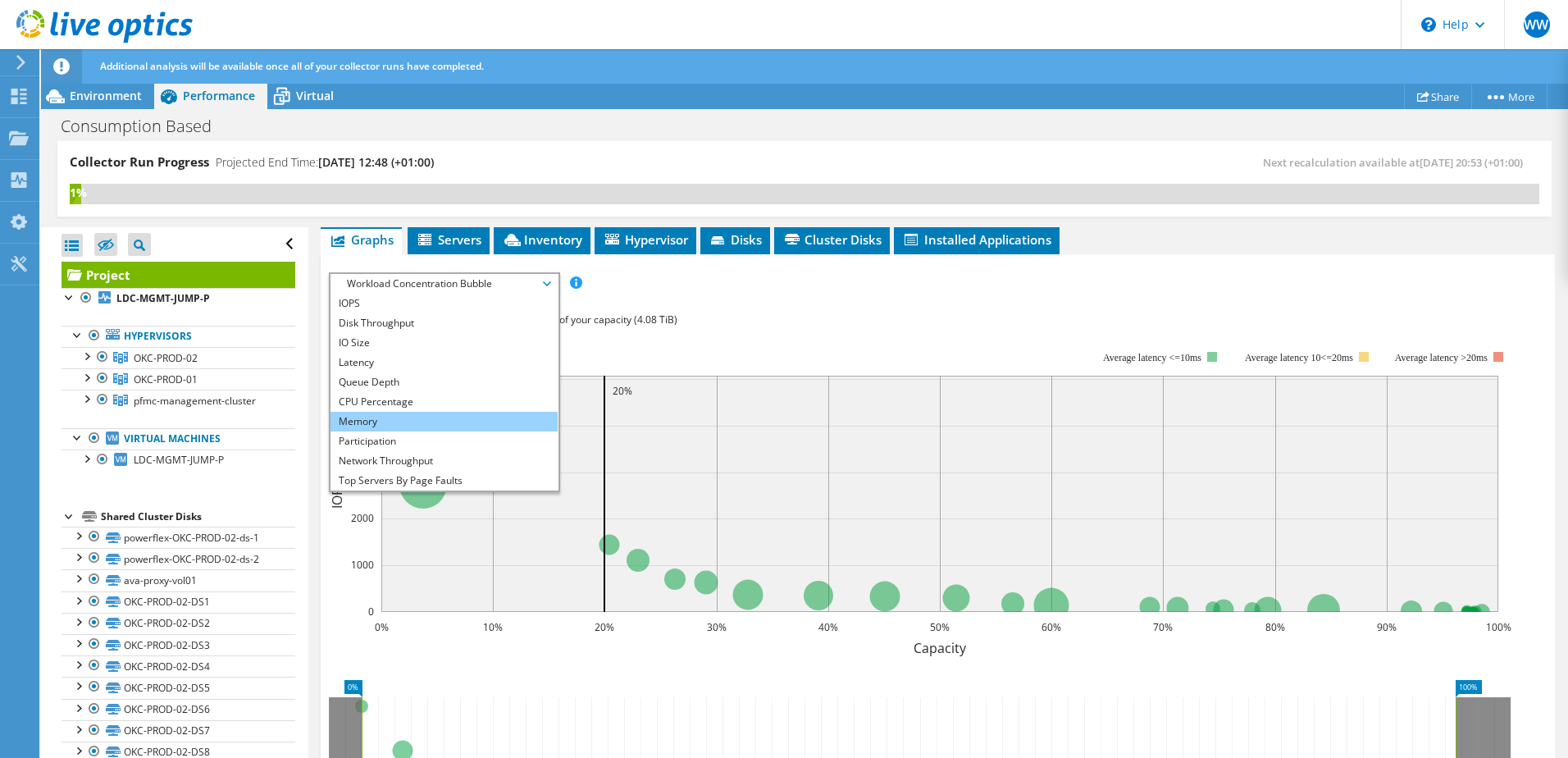
click at [479, 411] on li "Memory" at bounding box center [444, 421] width 227 height 20
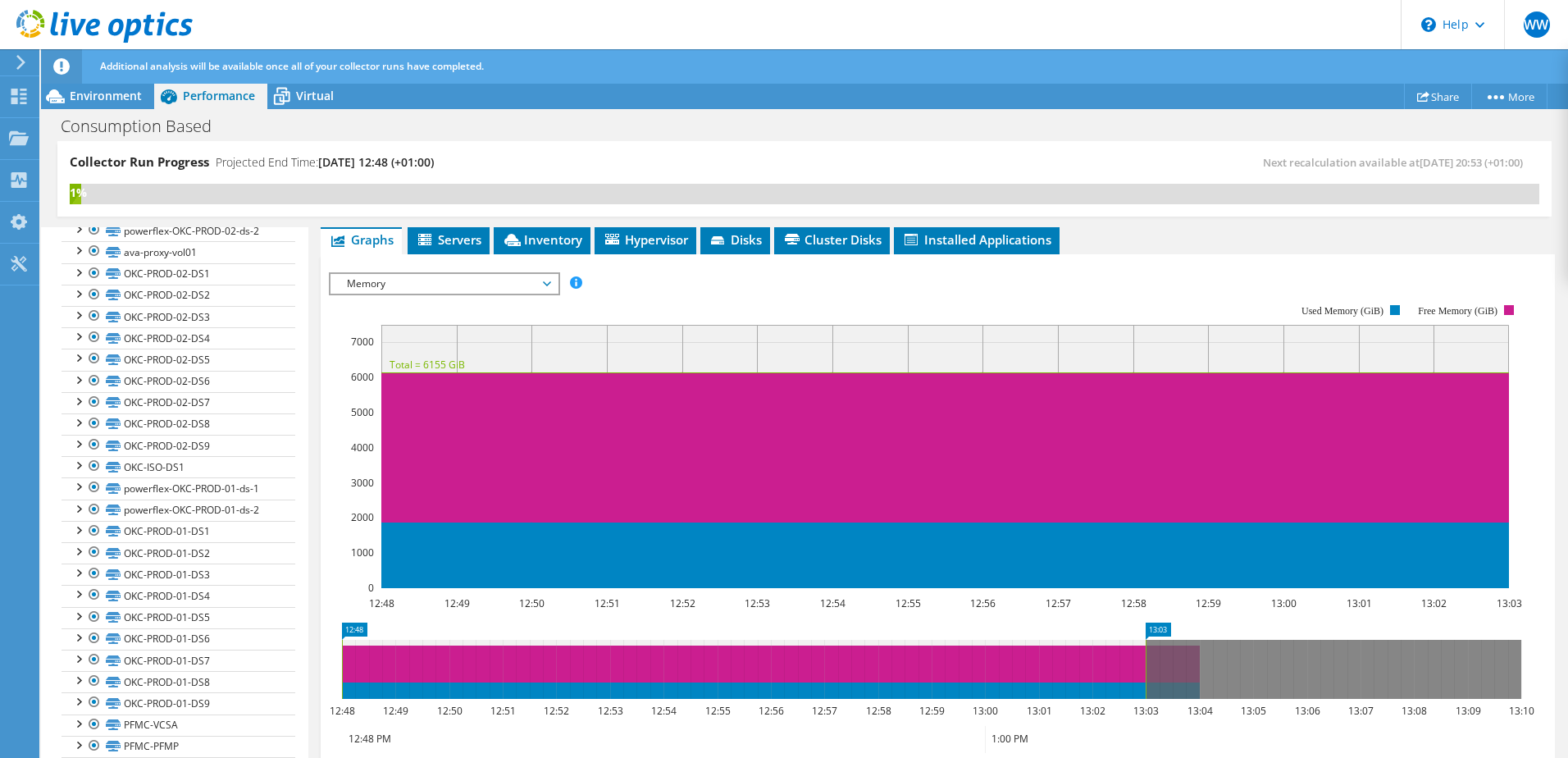
scroll to position [439, 0]
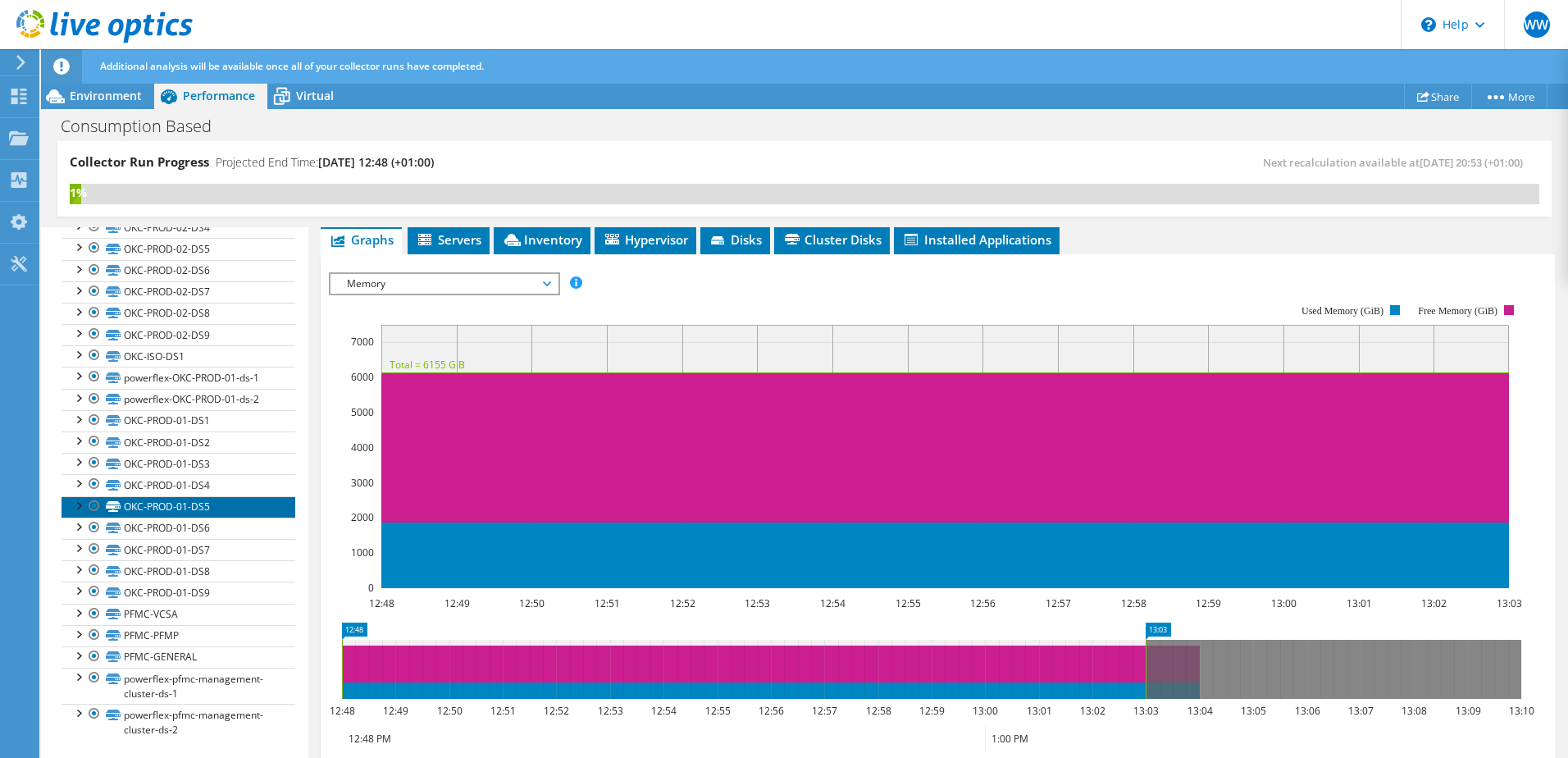
click at [179, 511] on link "OKC-PROD-01-DS5" at bounding box center [178, 507] width 234 height 21
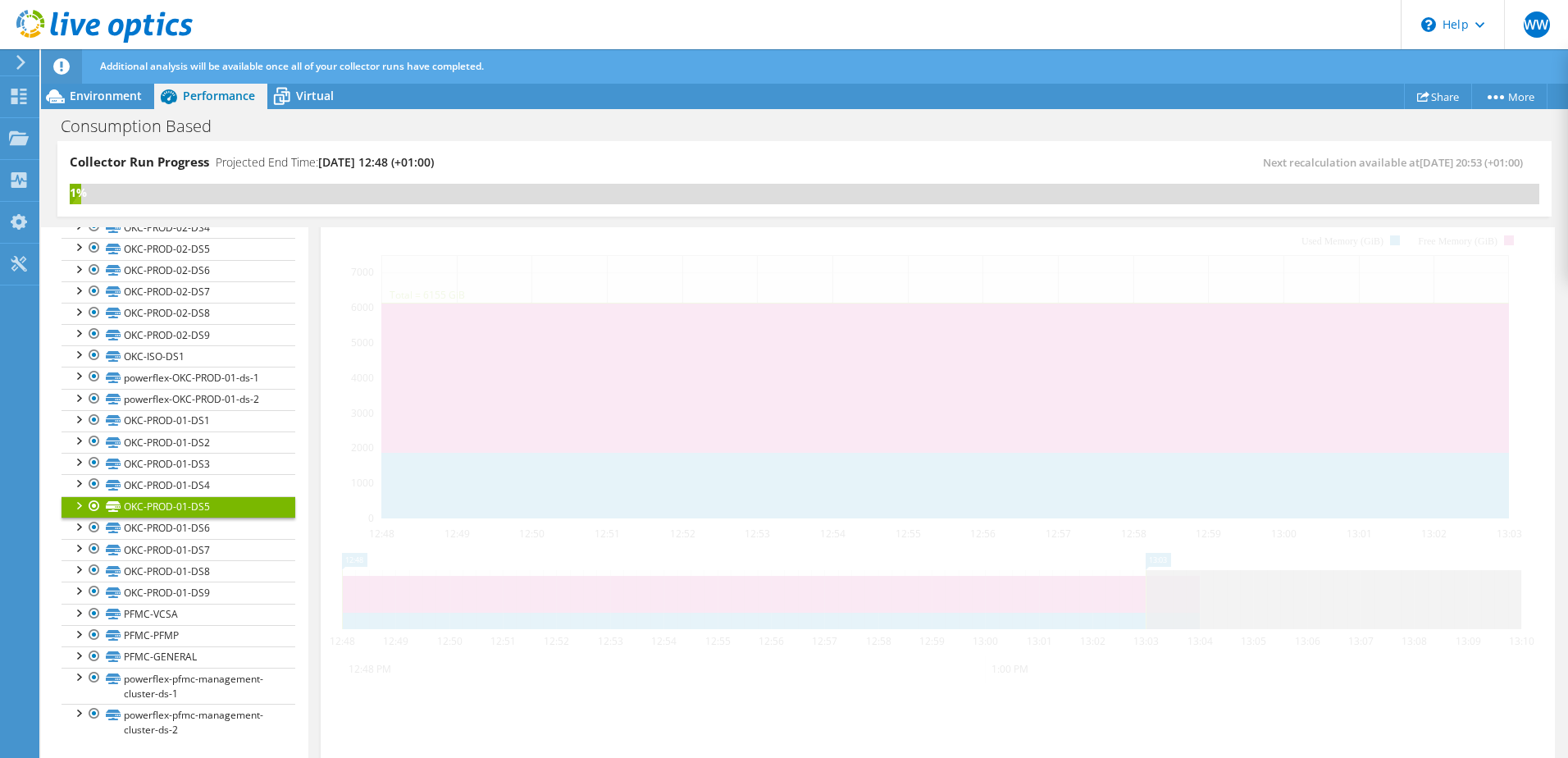
scroll to position [355, 0]
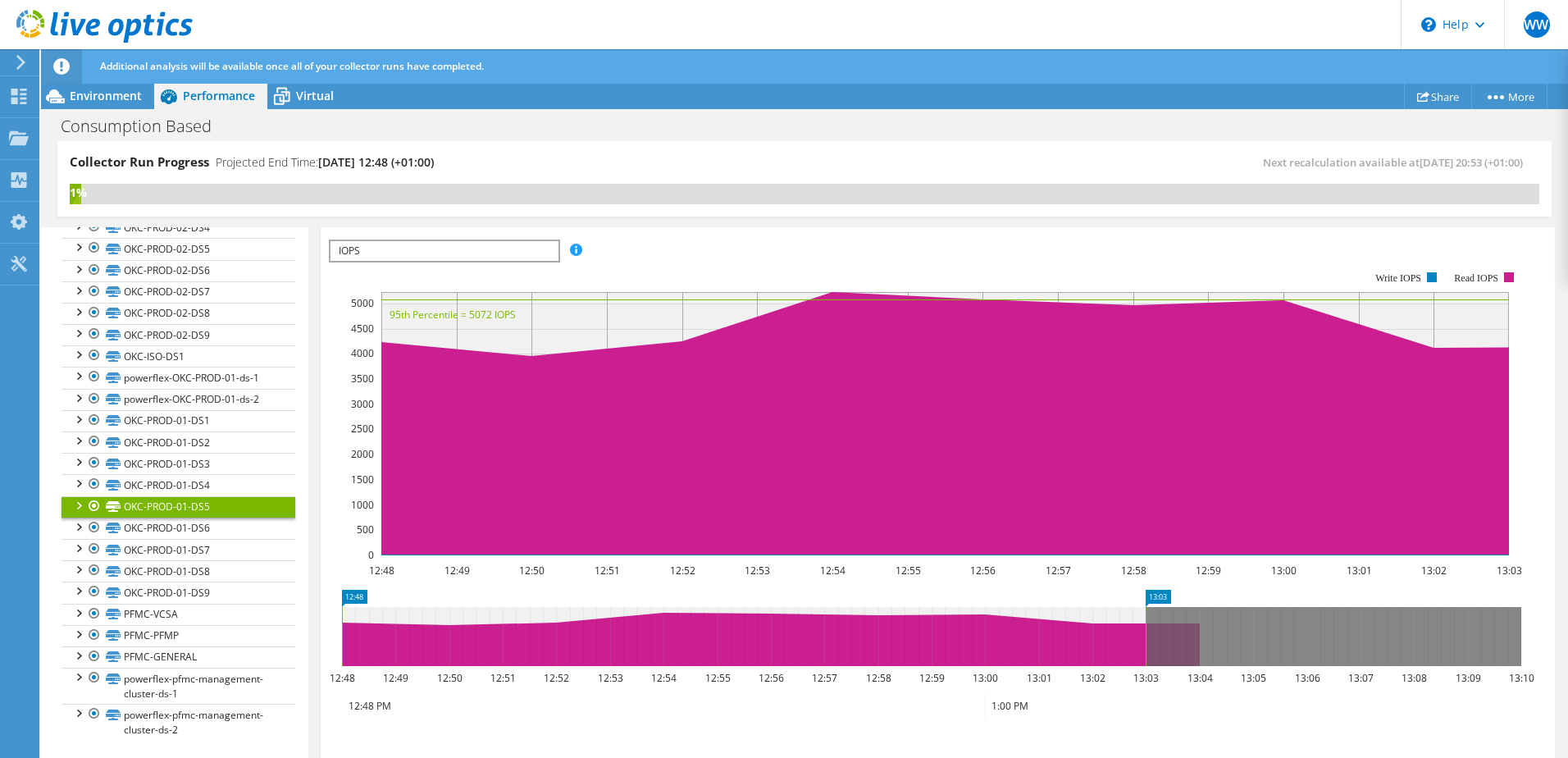
click at [496, 253] on span "IOPS" at bounding box center [444, 251] width 227 height 20
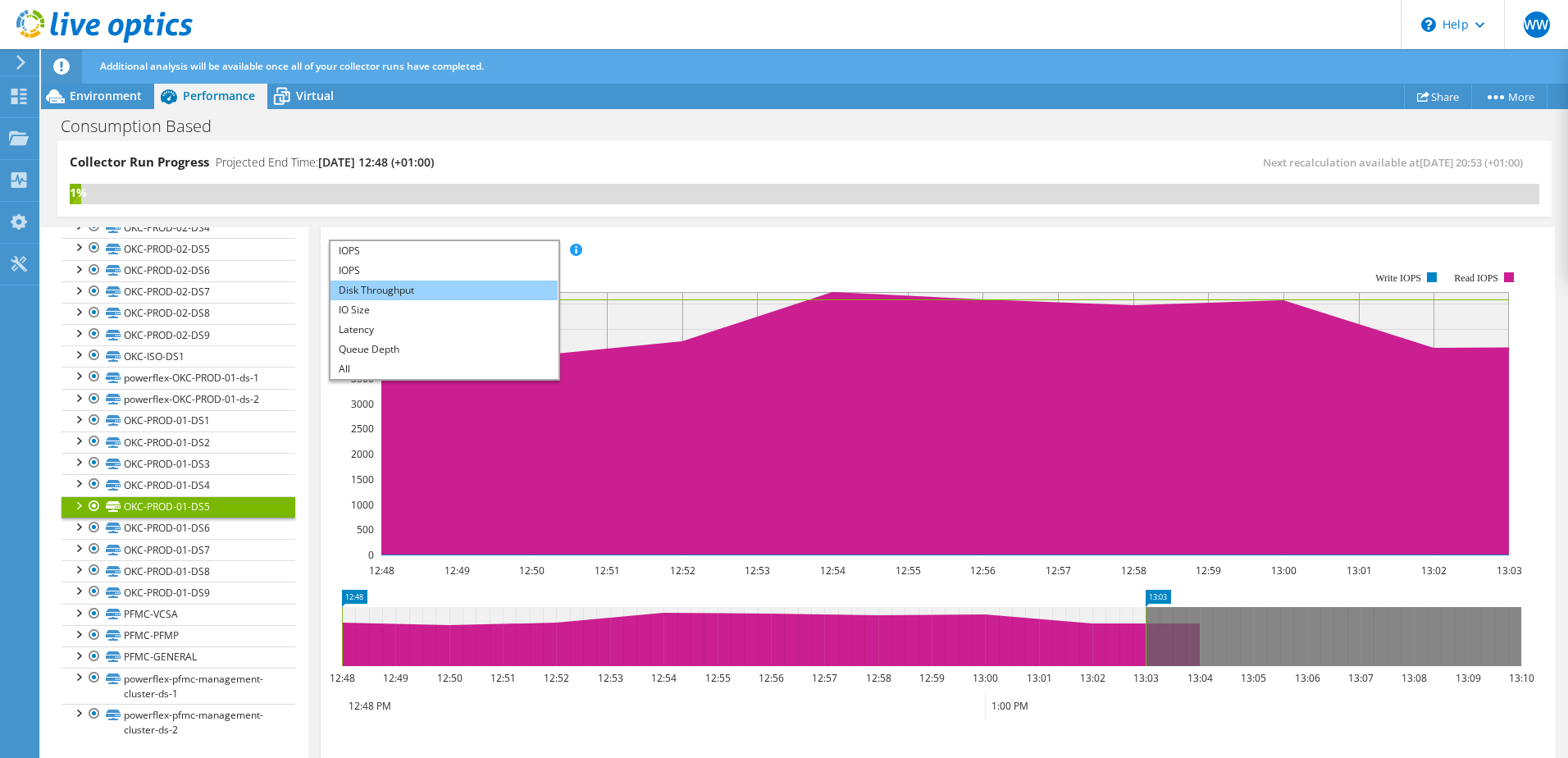
click at [479, 284] on li "Disk Throughput" at bounding box center [444, 290] width 227 height 20
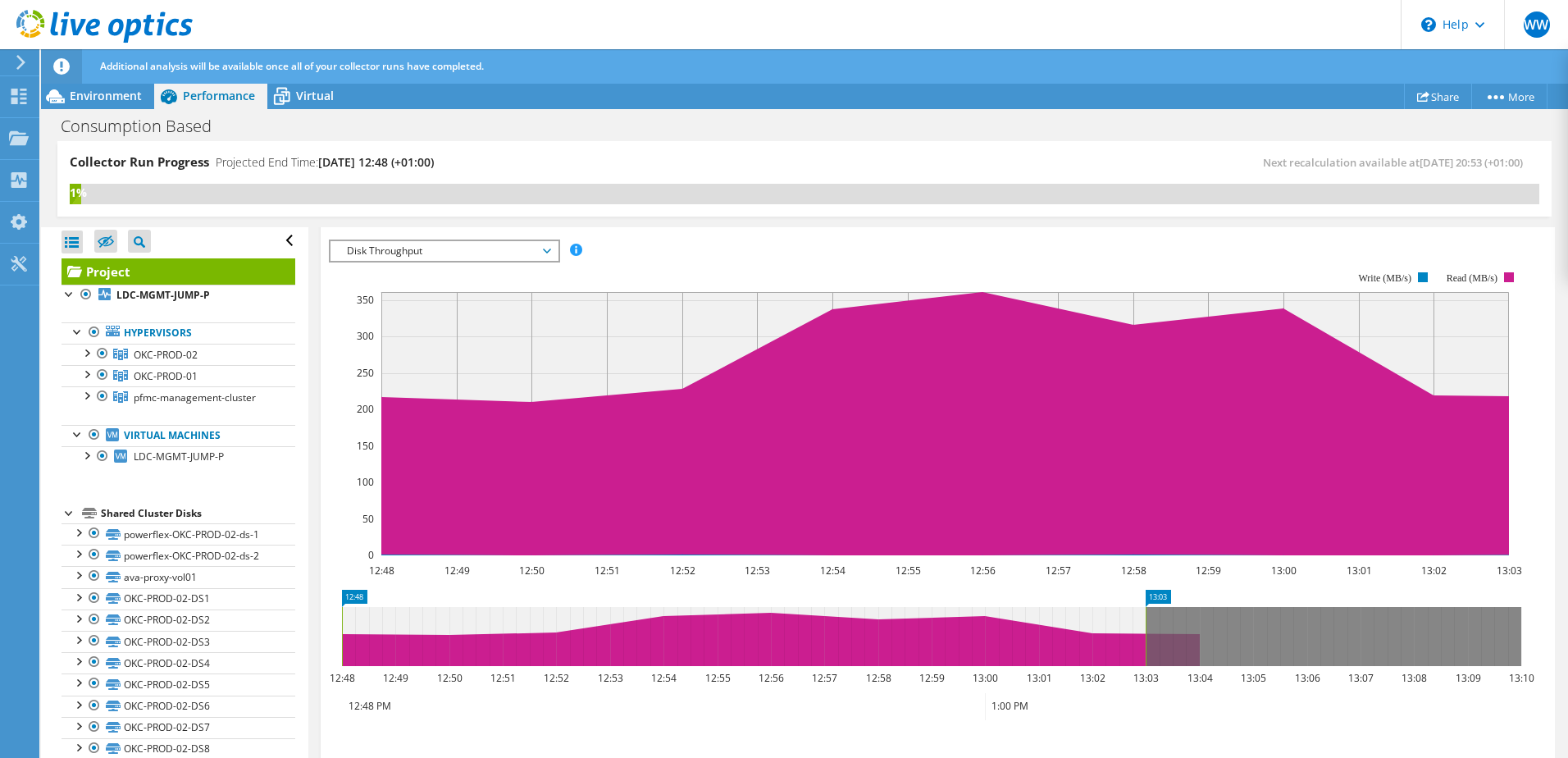
scroll to position [0, 0]
click at [1545, 14] on span "WW" at bounding box center [1536, 24] width 26 height 26
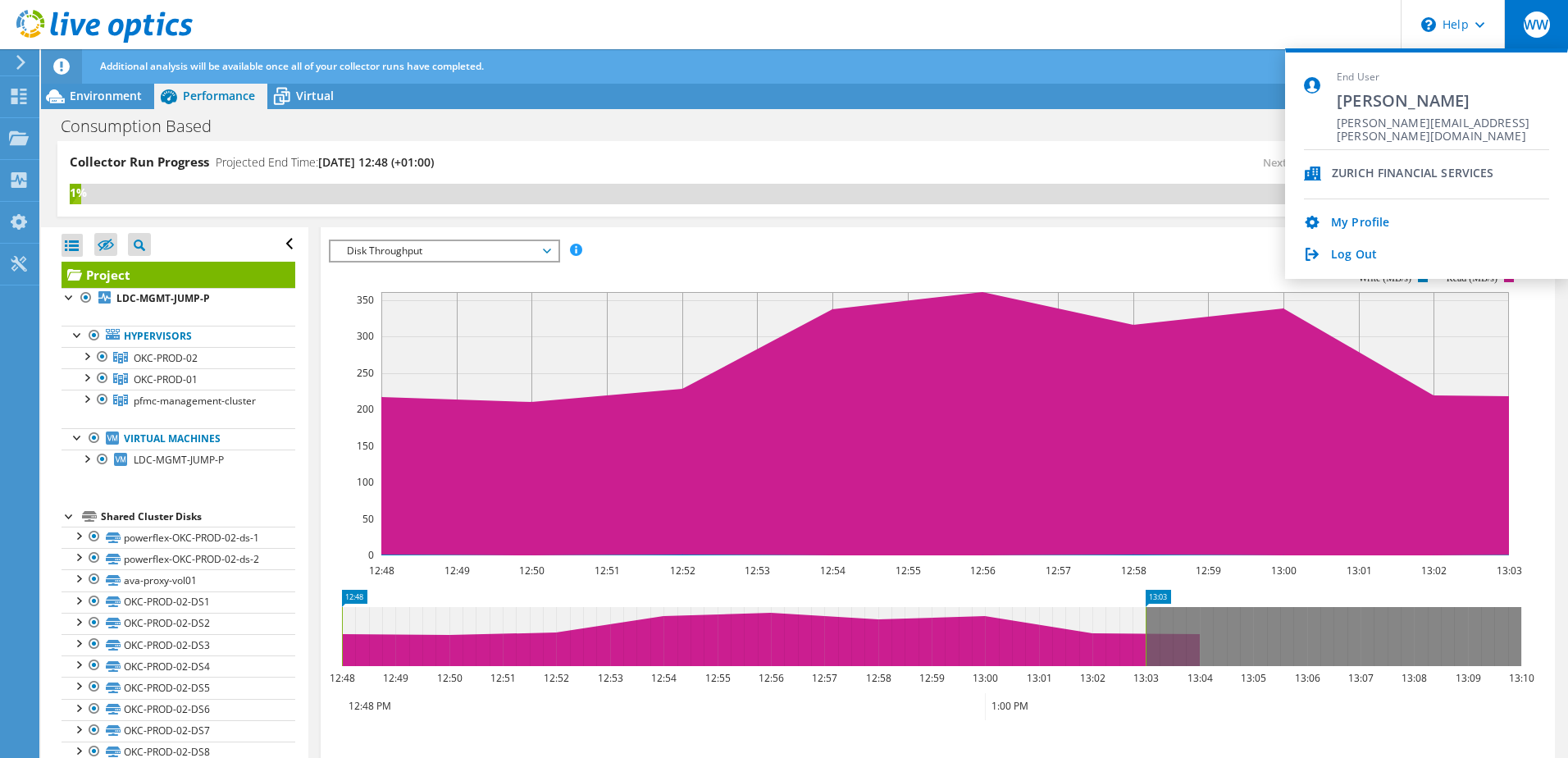
click at [1070, 156] on div "Next recalculation available at 08/12/2025, 20:53 (+01:00)" at bounding box center [1171, 163] width 735 height 19
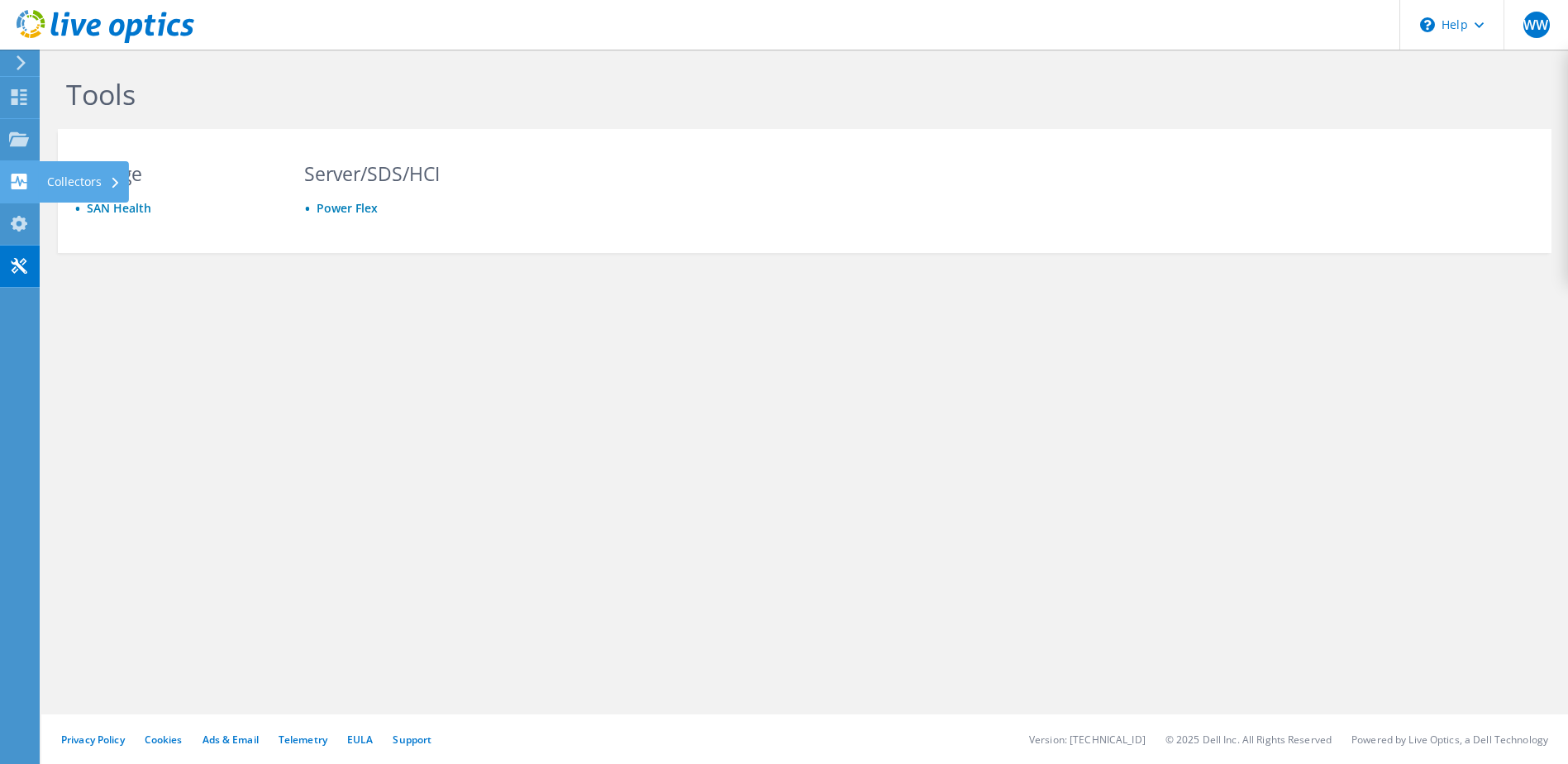
click at [9, 175] on icon at bounding box center [18, 182] width 20 height 15
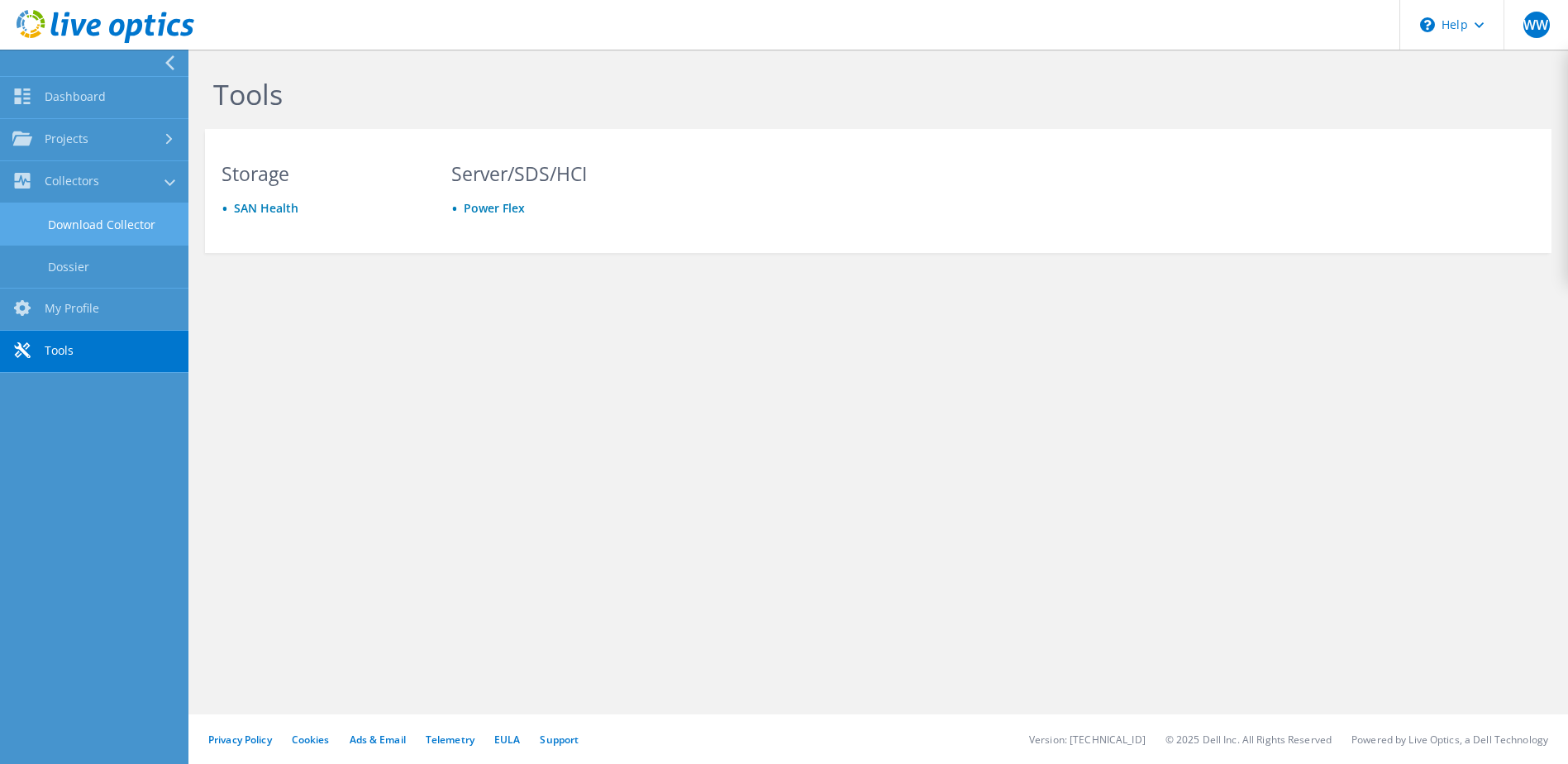
click at [128, 239] on link "Download Collector" at bounding box center [94, 224] width 188 height 42
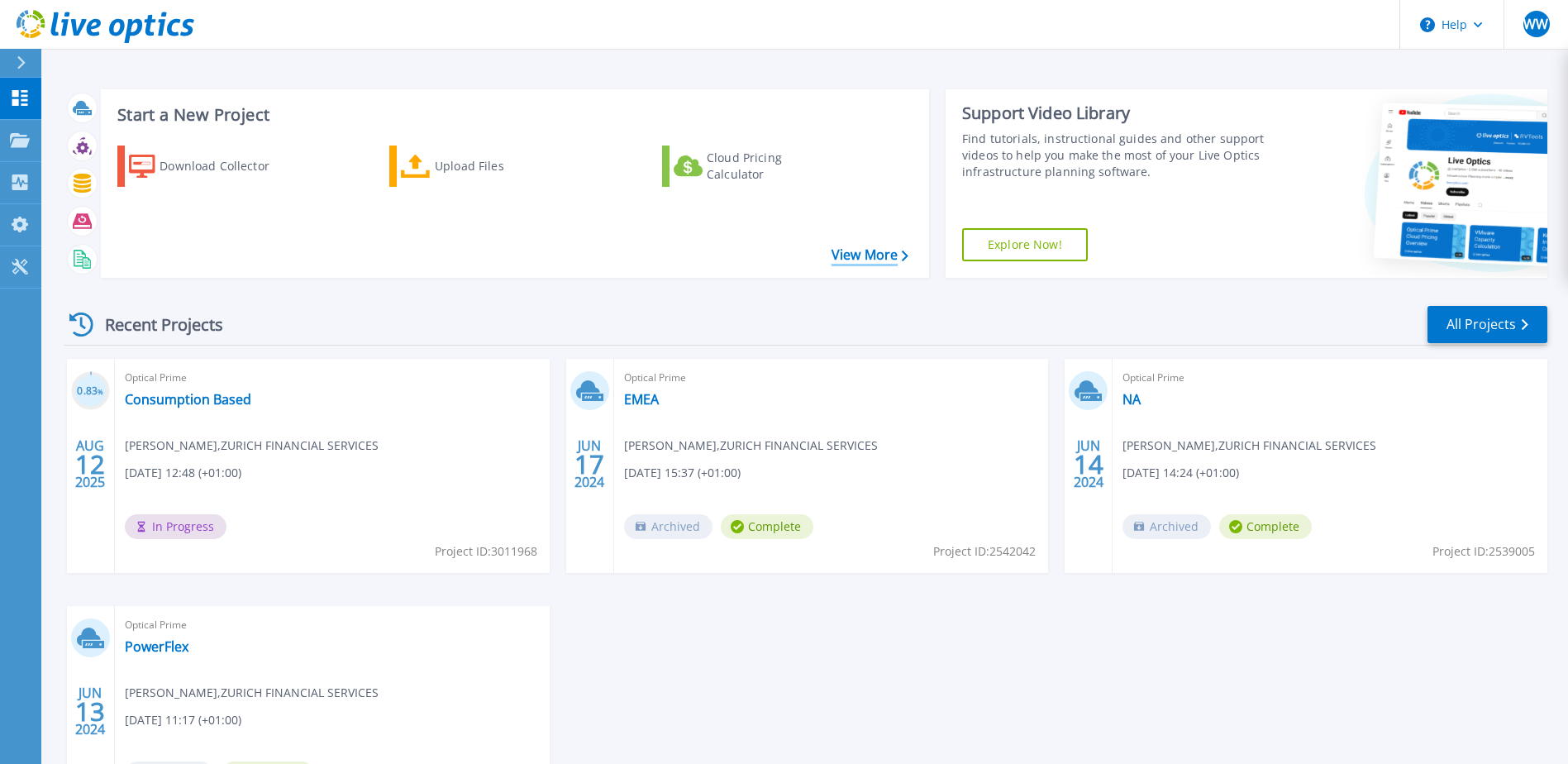
click at [857, 257] on link "View More" at bounding box center [870, 255] width 77 height 15
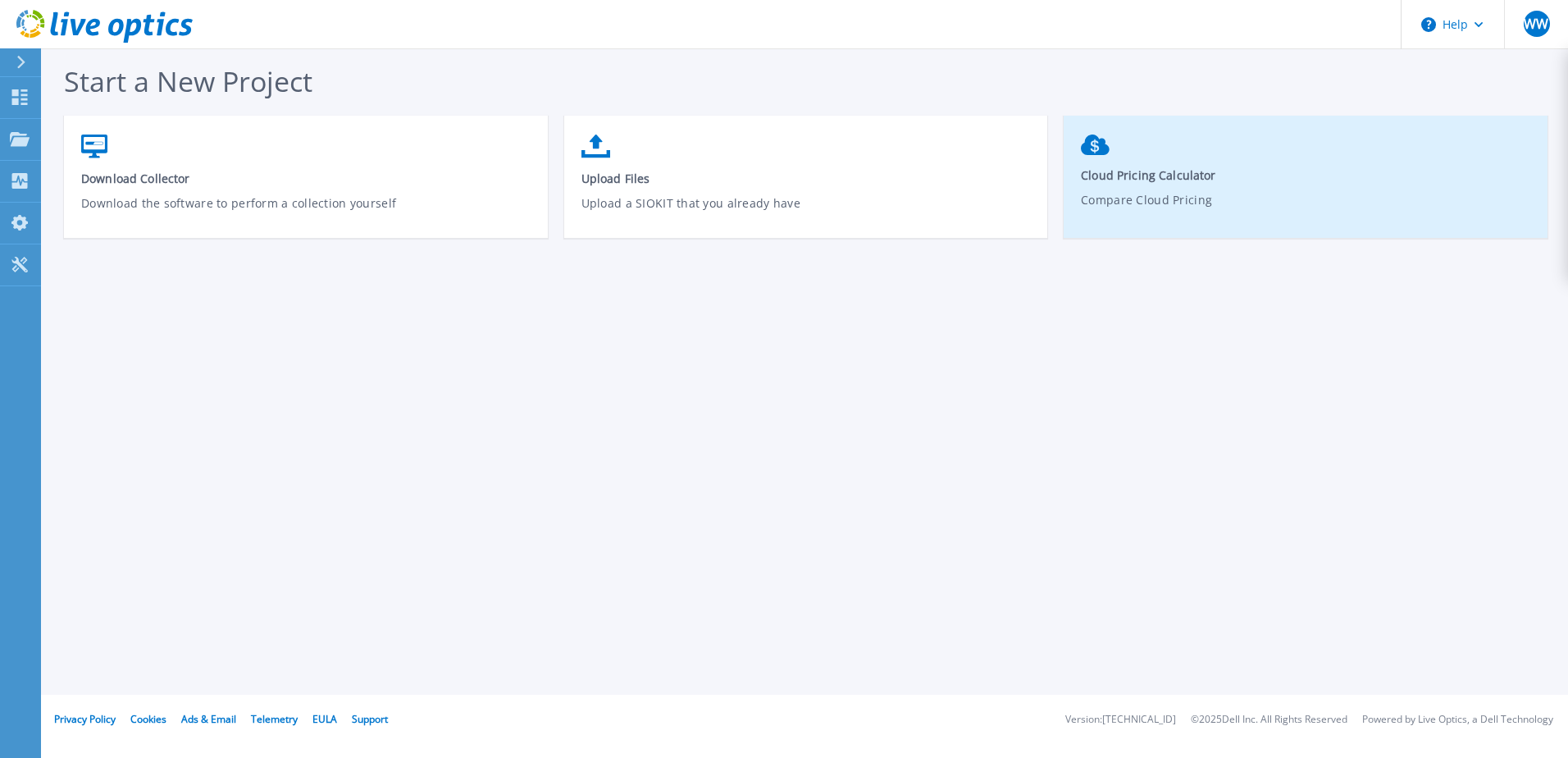
click at [1234, 208] on p "Compare Cloud Pricing" at bounding box center [1306, 209] width 450 height 37
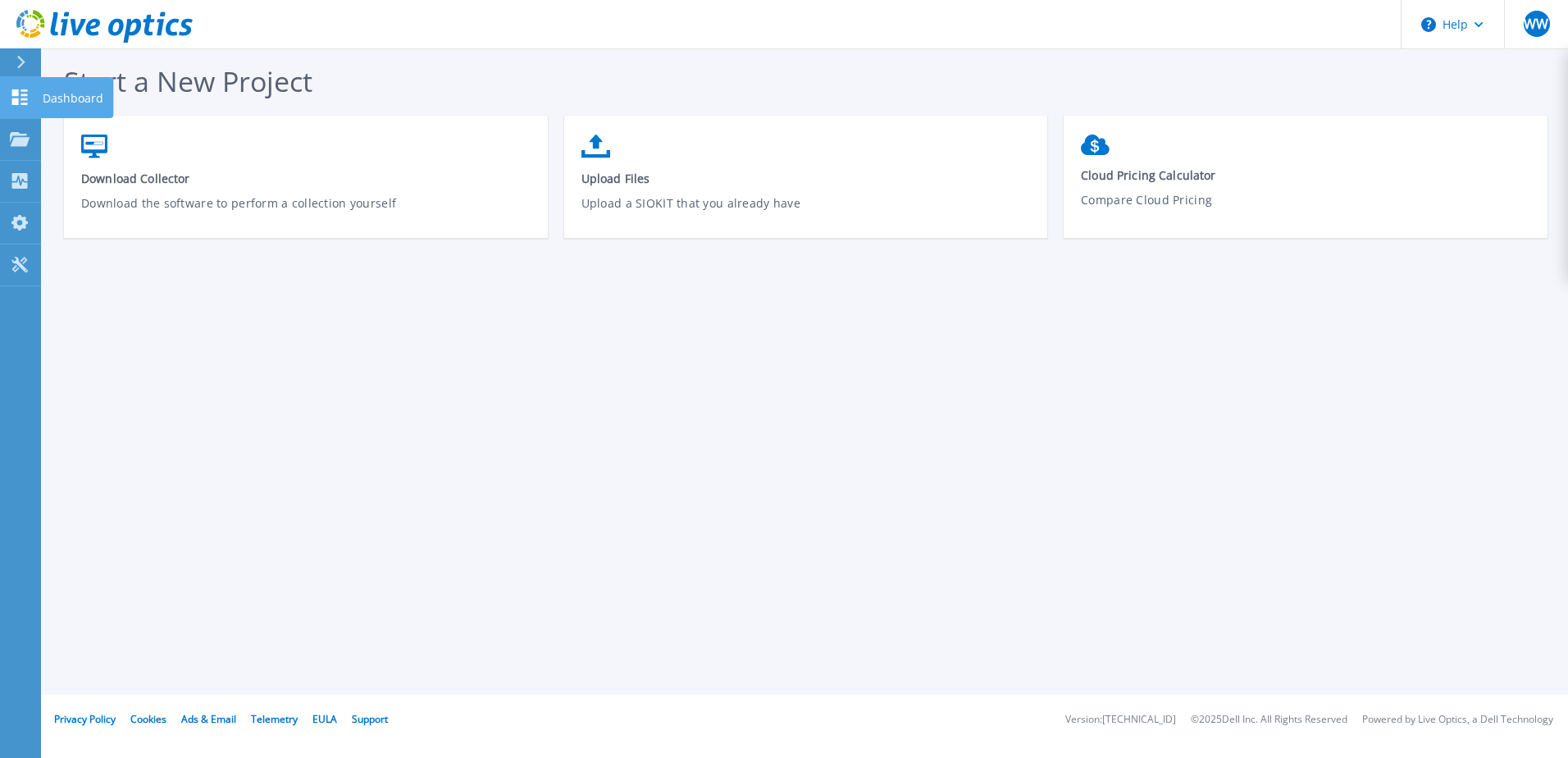
click at [14, 87] on link "Dashboard Dashboard" at bounding box center [20, 98] width 41 height 42
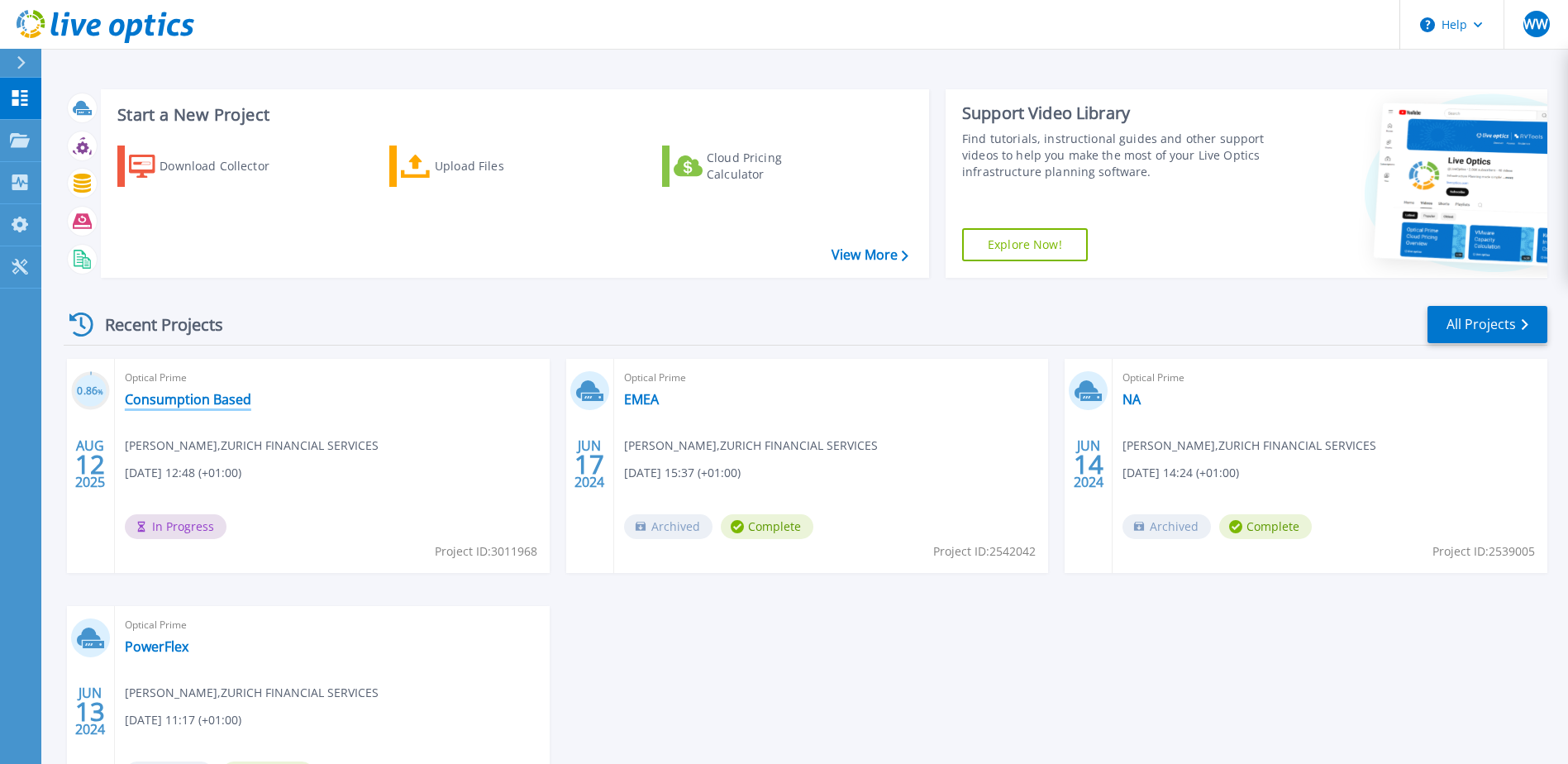
click at [229, 404] on link "Consumption Based" at bounding box center [187, 399] width 127 height 16
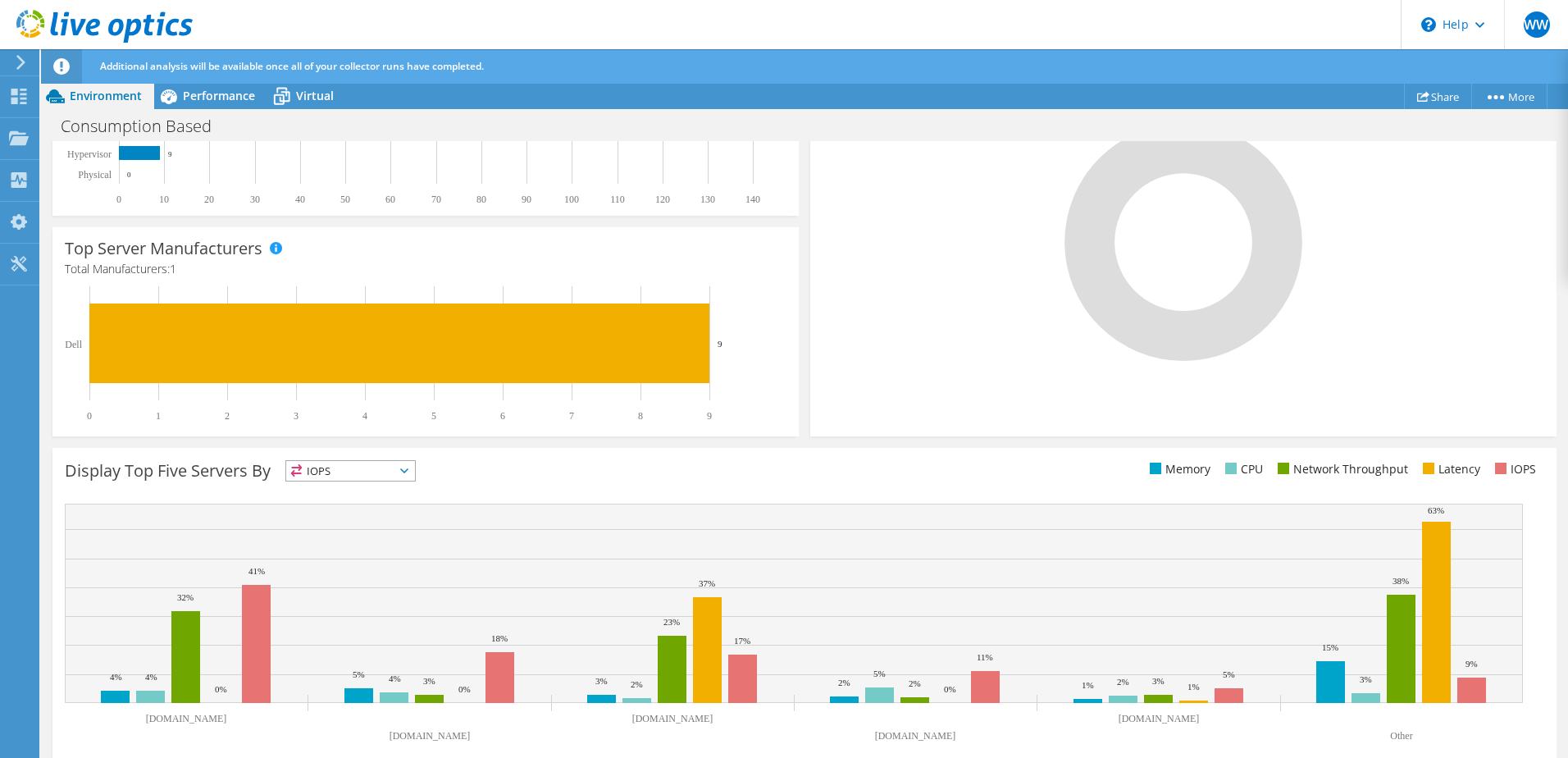
scroll to position [433, 0]
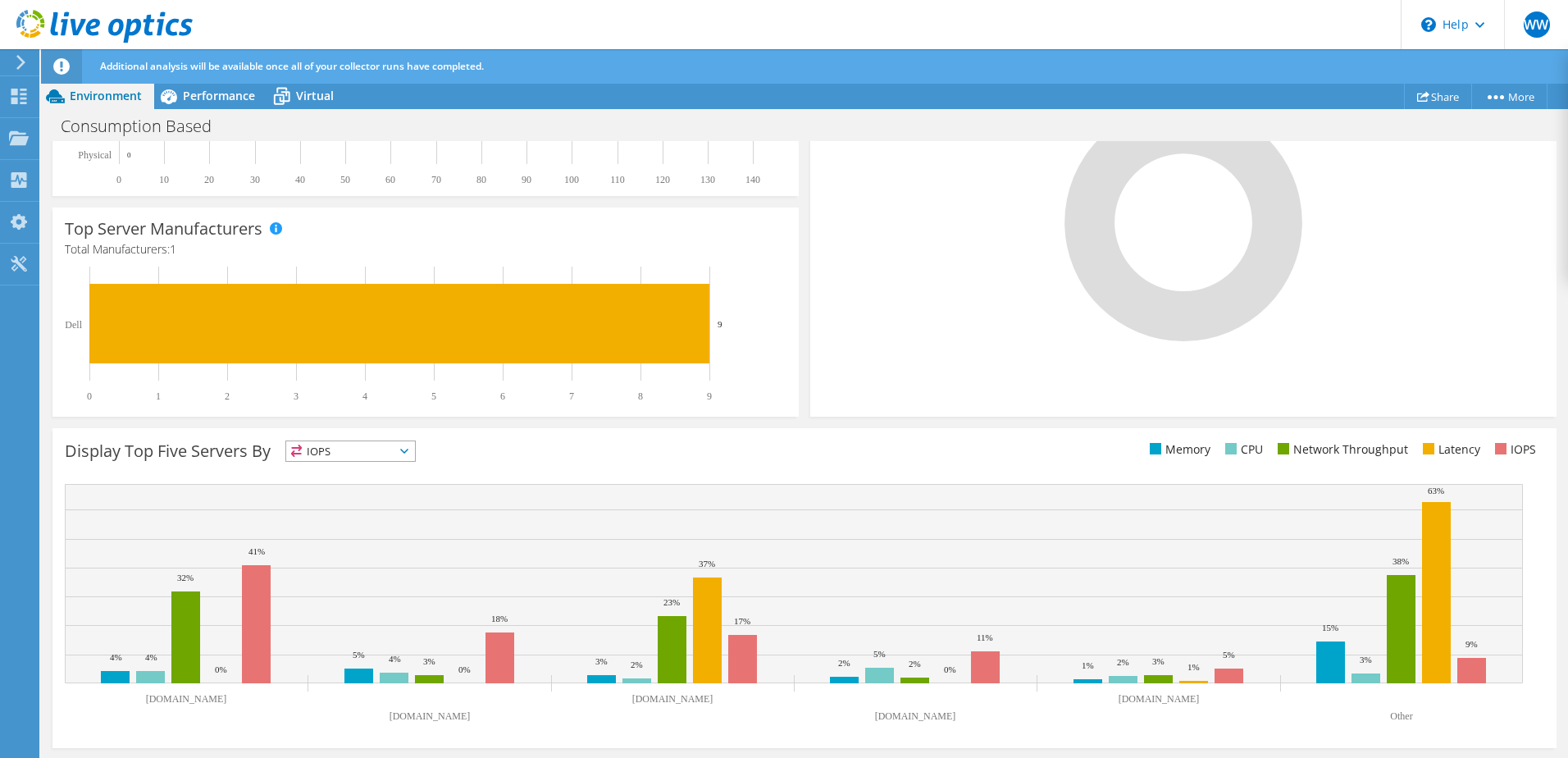
click at [360, 457] on span "IOPS" at bounding box center [351, 450] width 128 height 20
click at [359, 497] on li "Memory" at bounding box center [351, 495] width 128 height 23
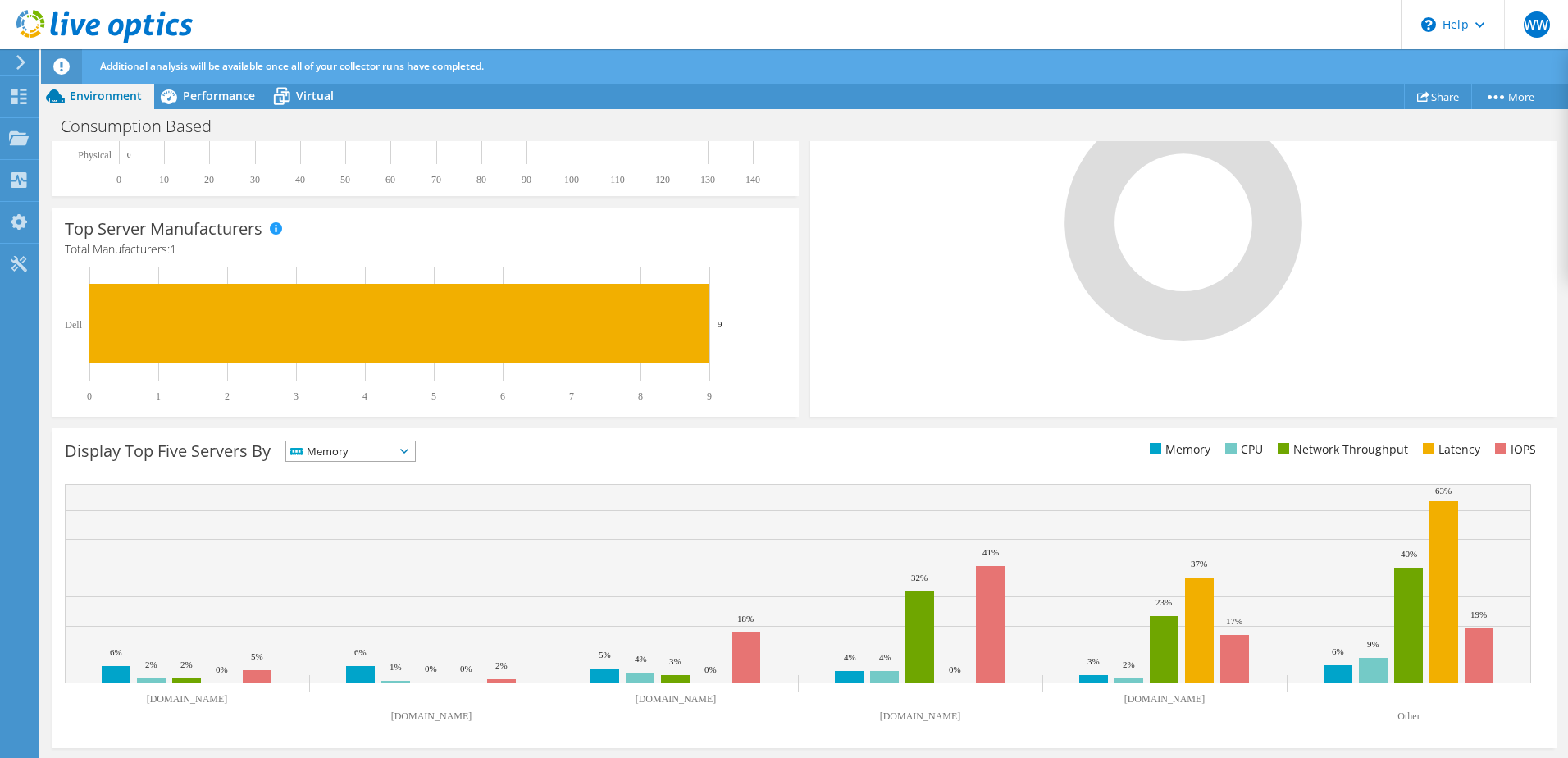
scroll to position [0, 0]
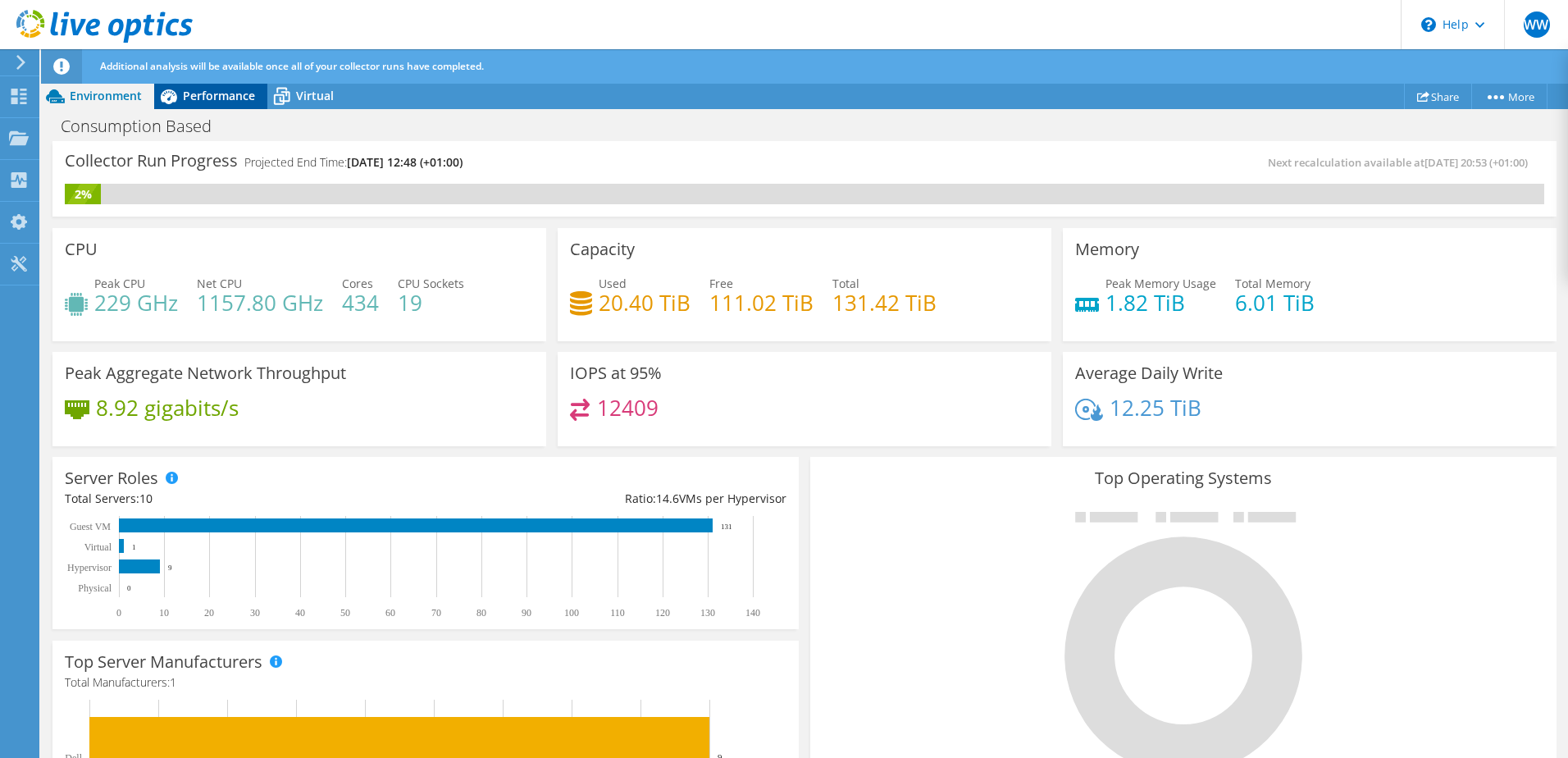
click at [224, 100] on span "Performance" at bounding box center [219, 96] width 72 height 15
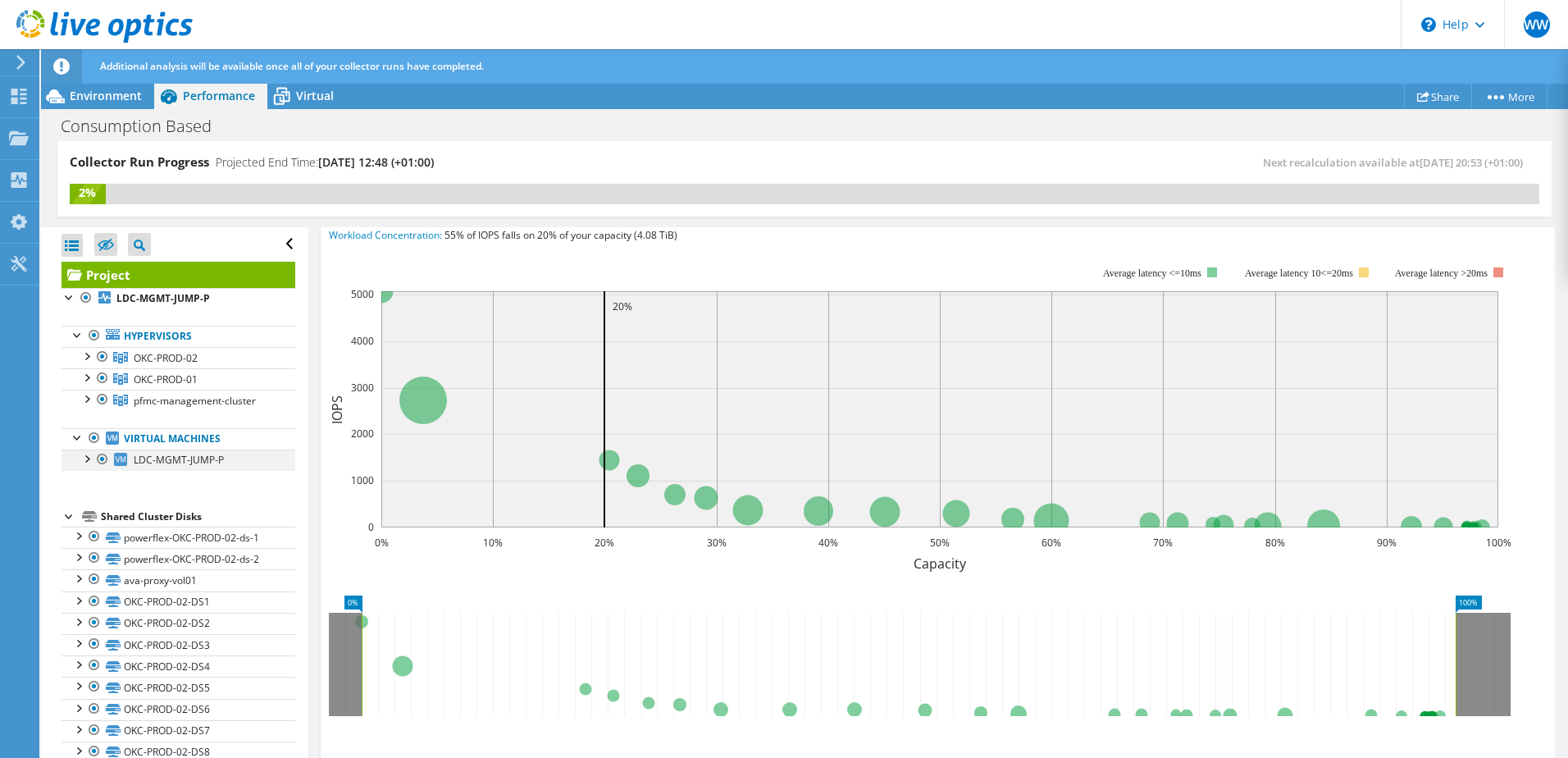
click at [84, 456] on div at bounding box center [85, 457] width 16 height 16
click at [173, 460] on span "LDC-MGMT-JUMP-P" at bounding box center [178, 459] width 90 height 14
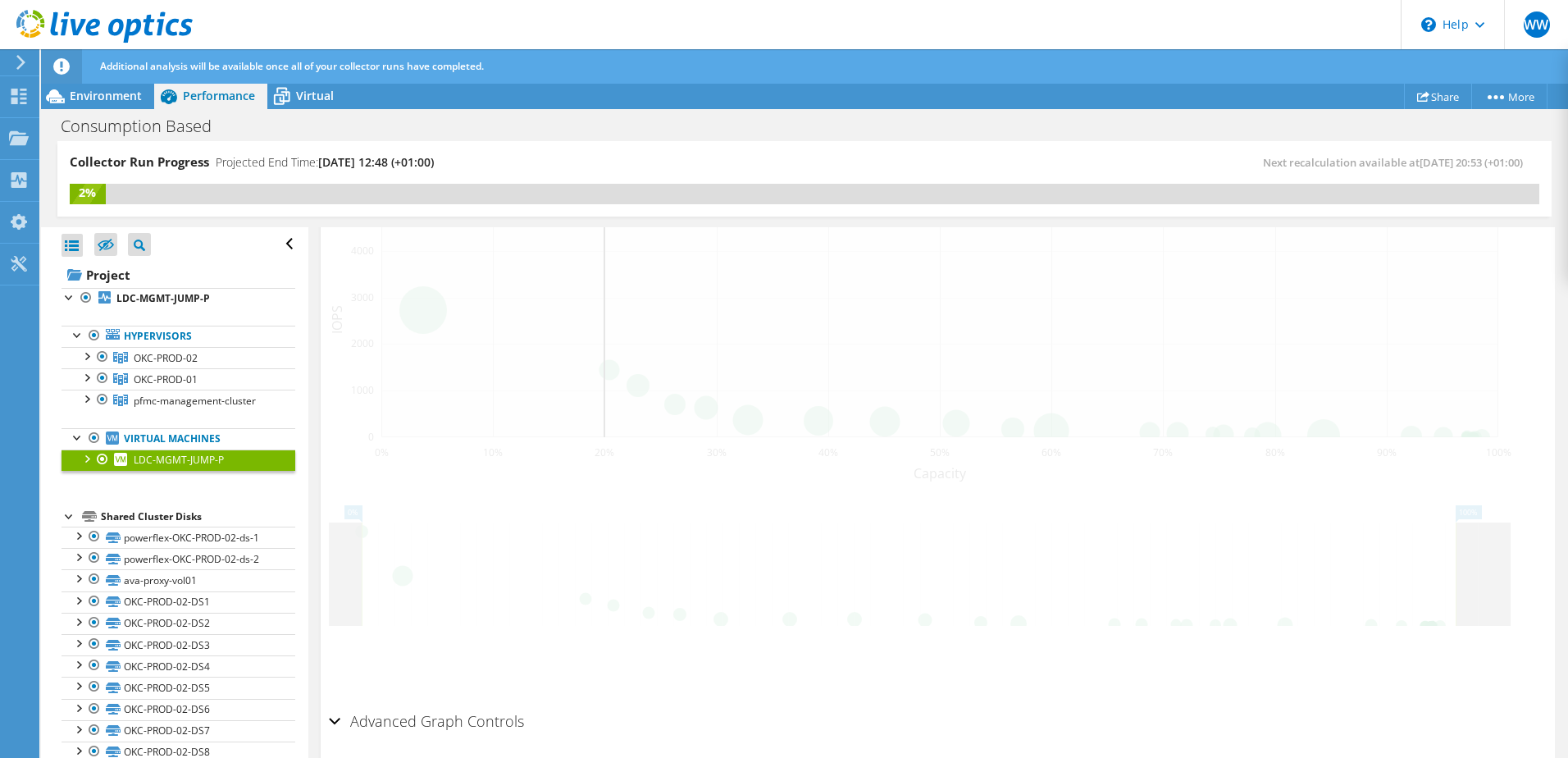
scroll to position [353, 0]
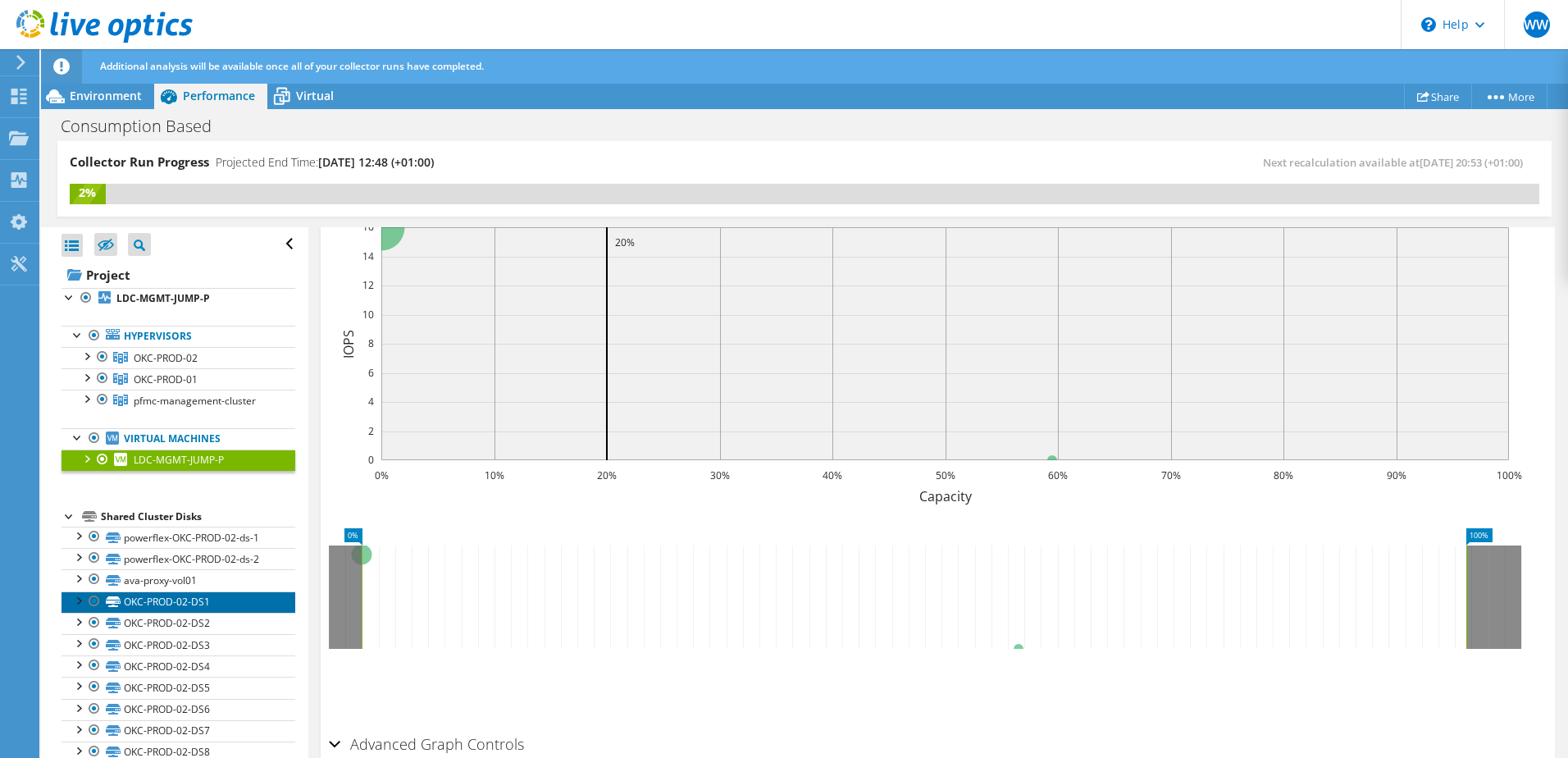
click at [196, 601] on link "OKC-PROD-02-DS1" at bounding box center [178, 602] width 234 height 21
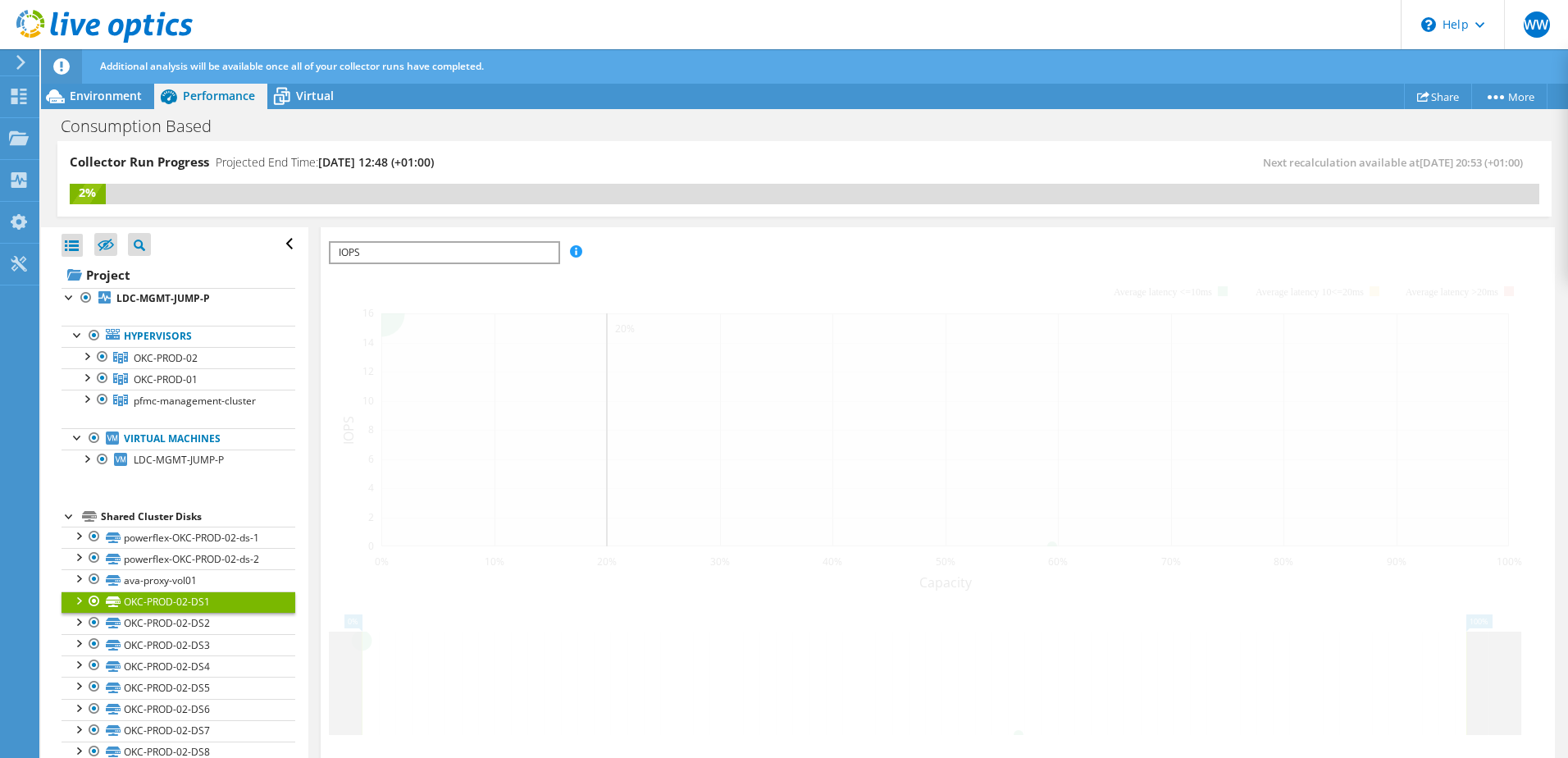
scroll to position [439, 0]
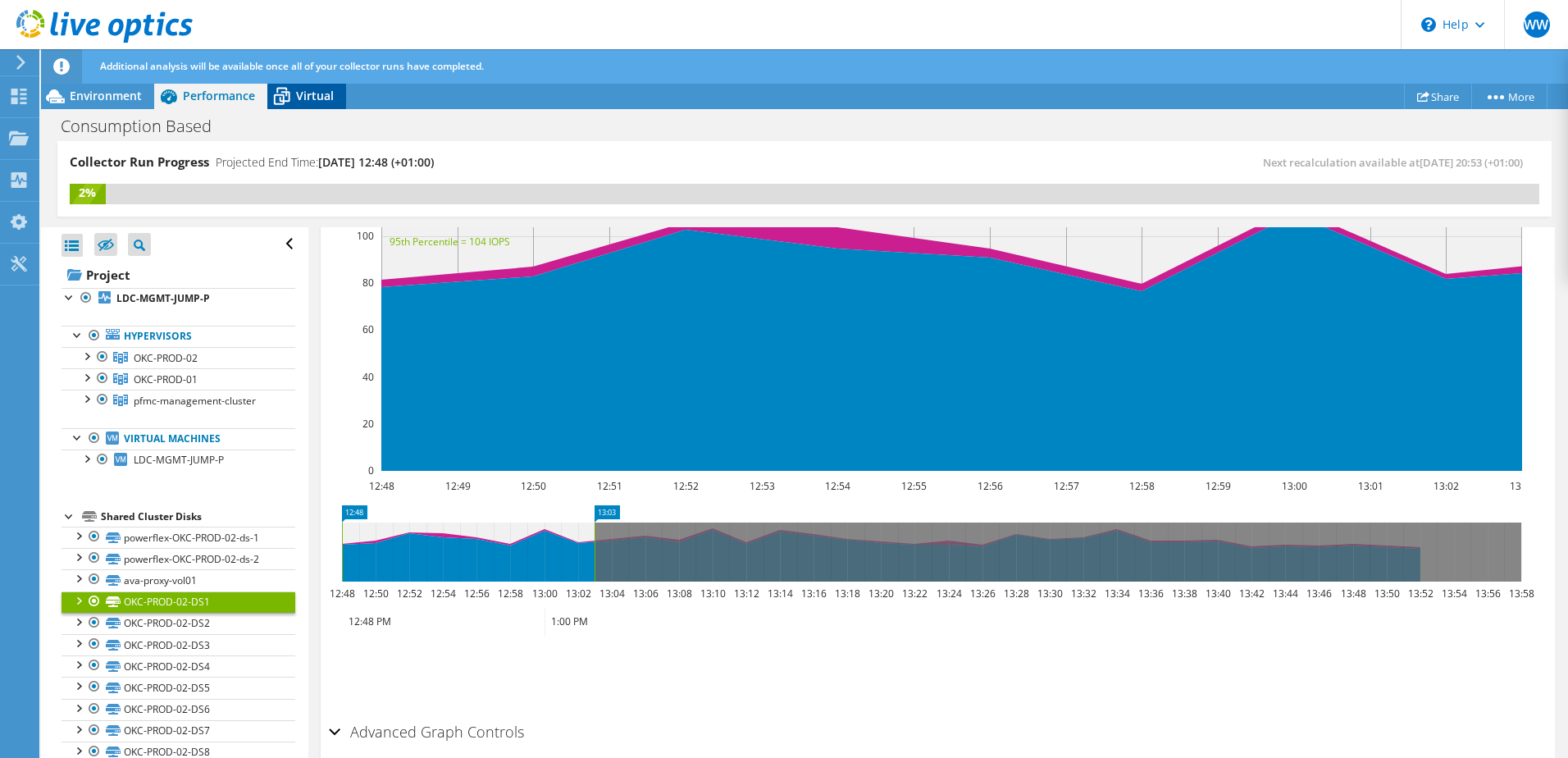
click at [313, 93] on span "Virtual" at bounding box center [314, 96] width 37 height 15
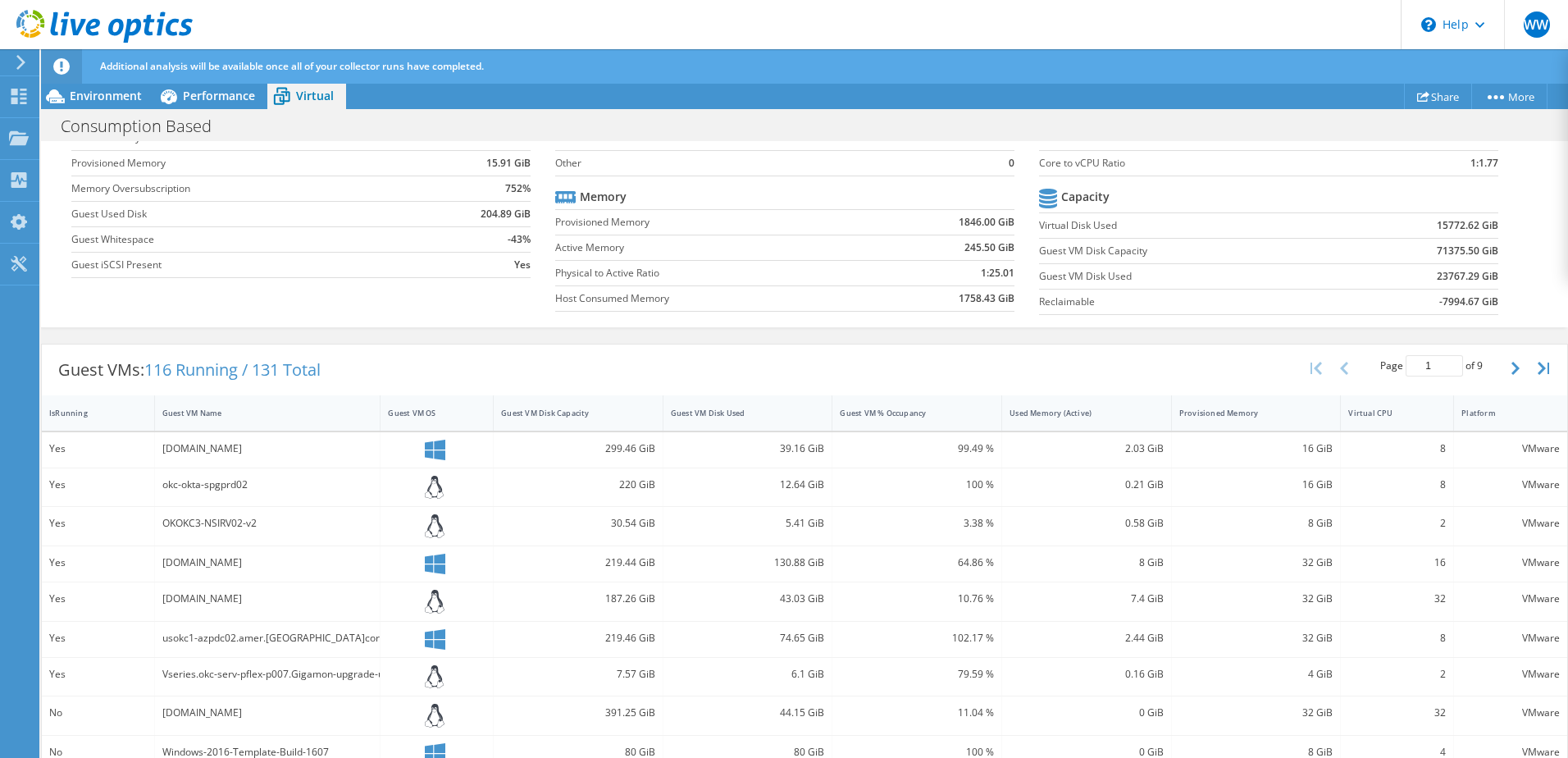
scroll to position [0, 0]
click at [100, 94] on span "Environment" at bounding box center [105, 96] width 72 height 15
